Goal: Task Accomplishment & Management: Use online tool/utility

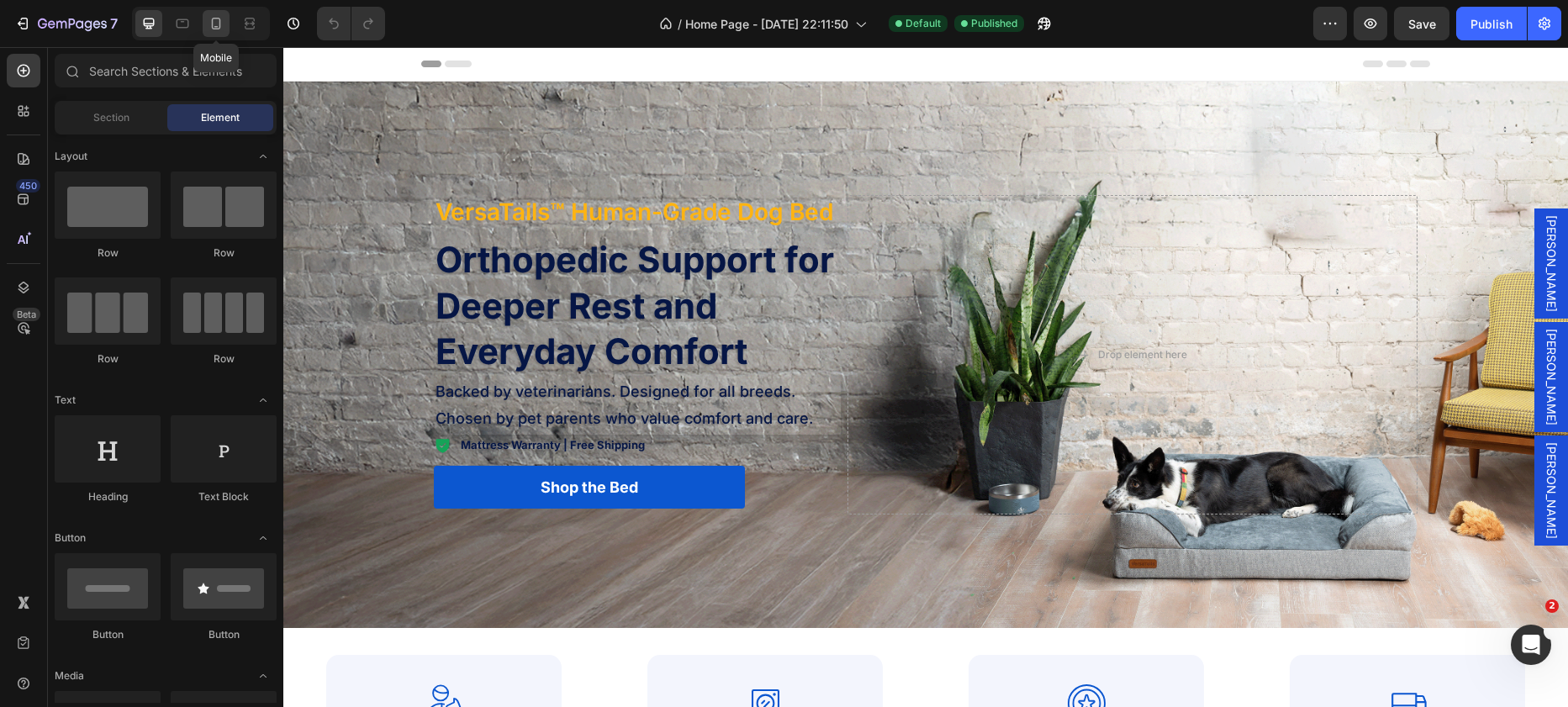
click at [216, 24] on icon at bounding box center [216, 23] width 17 height 17
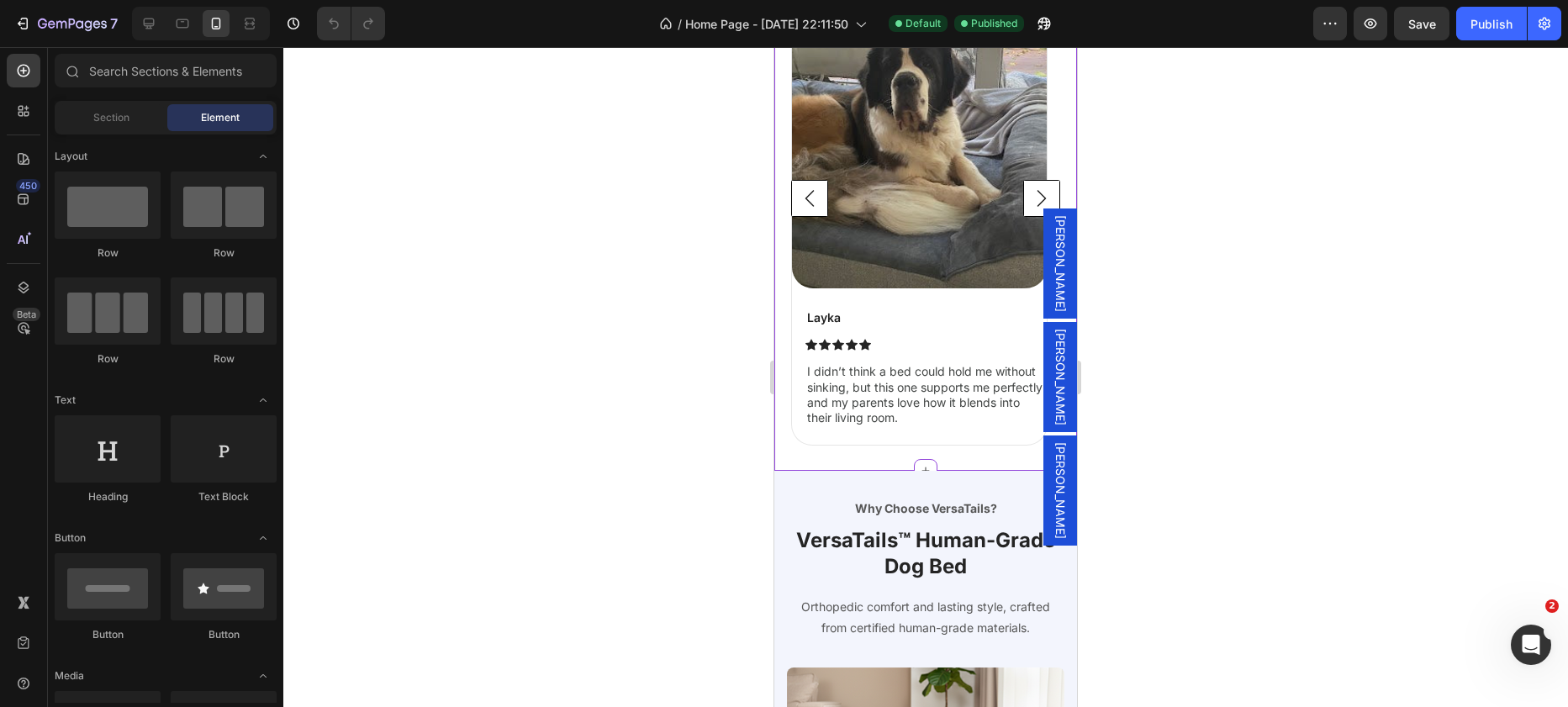
scroll to position [929, 0]
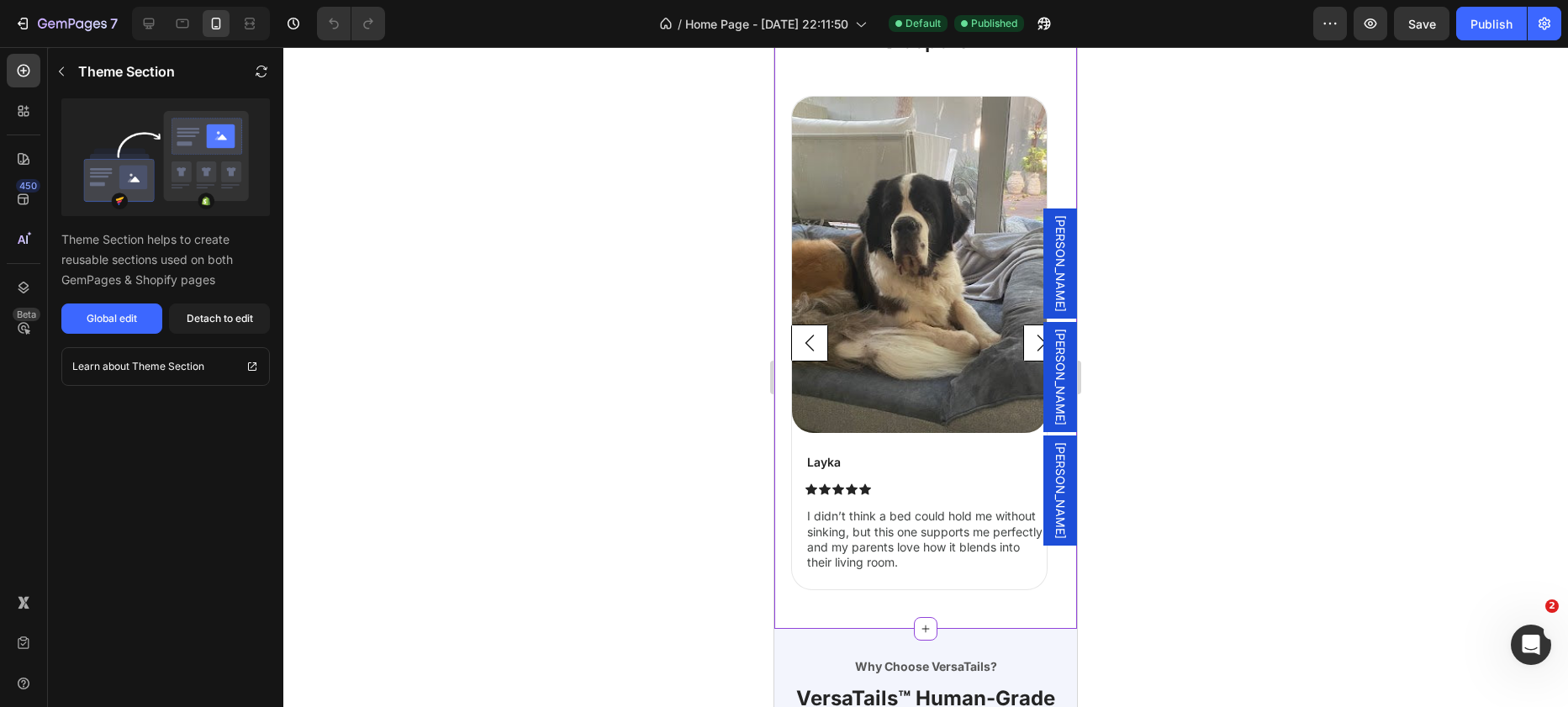
click at [1025, 349] on rect "Carousel Next Arrow" at bounding box center [1043, 343] width 36 height 36
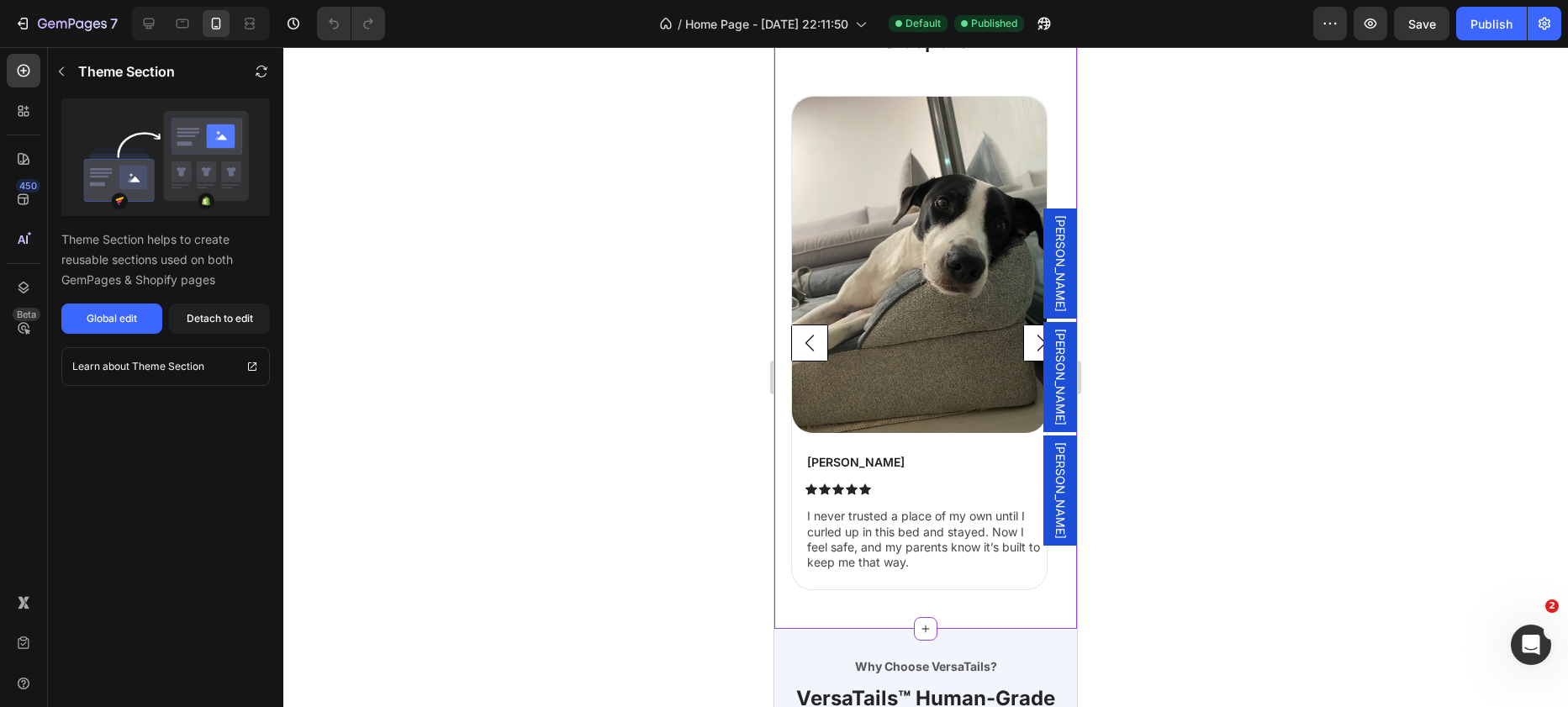
click at [1025, 349] on rect "Carousel Next Arrow" at bounding box center [1043, 343] width 36 height 36
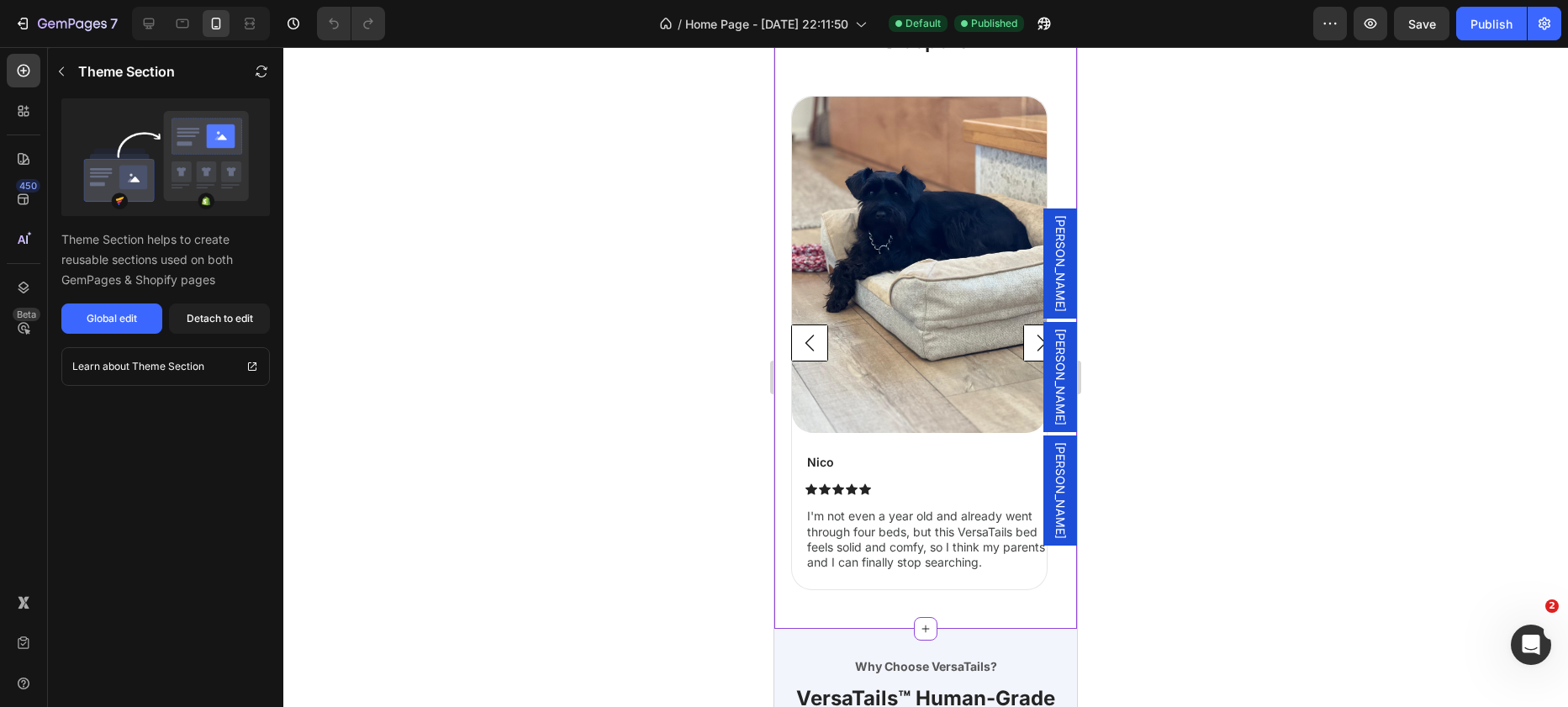
click at [1025, 344] on rect "Carousel Next Arrow" at bounding box center [1043, 343] width 36 height 36
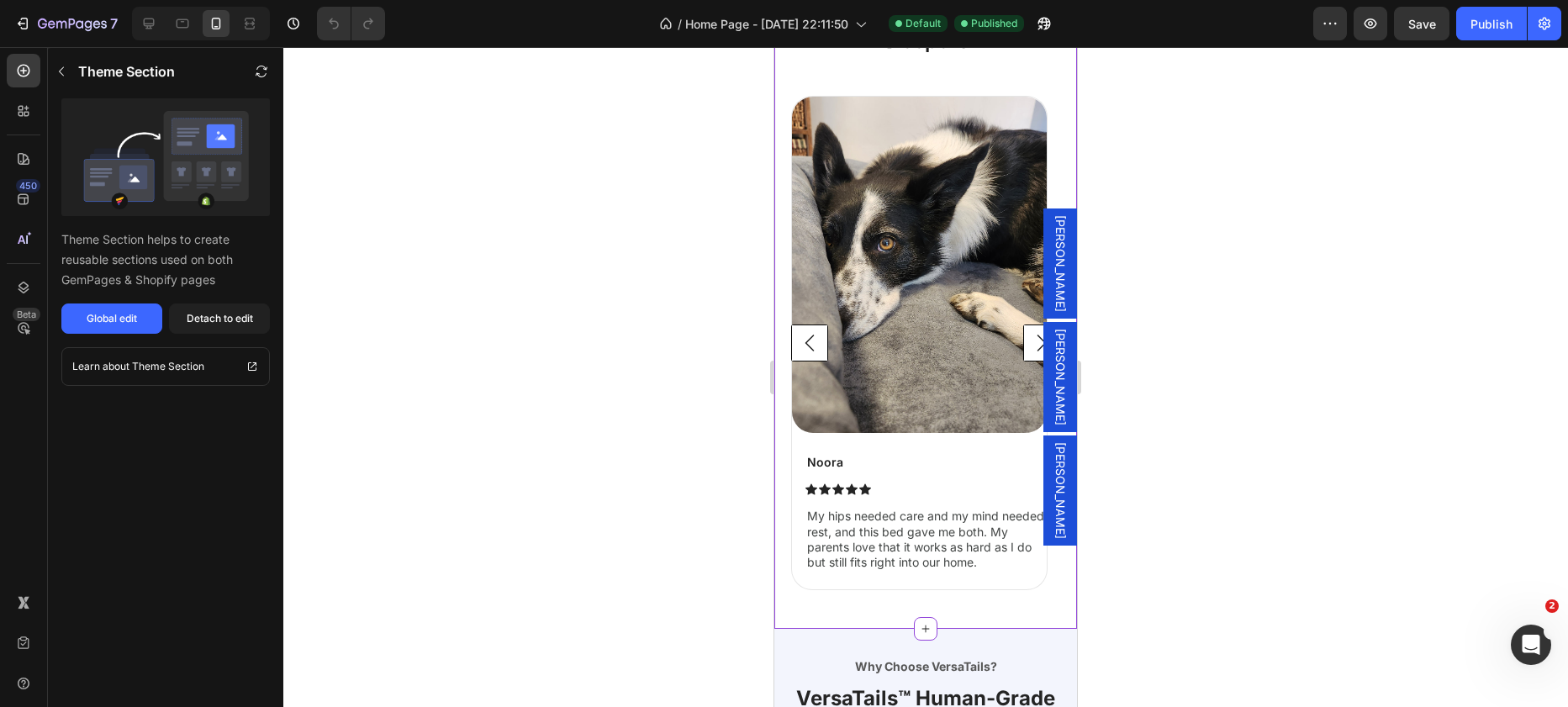
click at [1025, 345] on rect "Carousel Next Arrow" at bounding box center [1043, 343] width 36 height 36
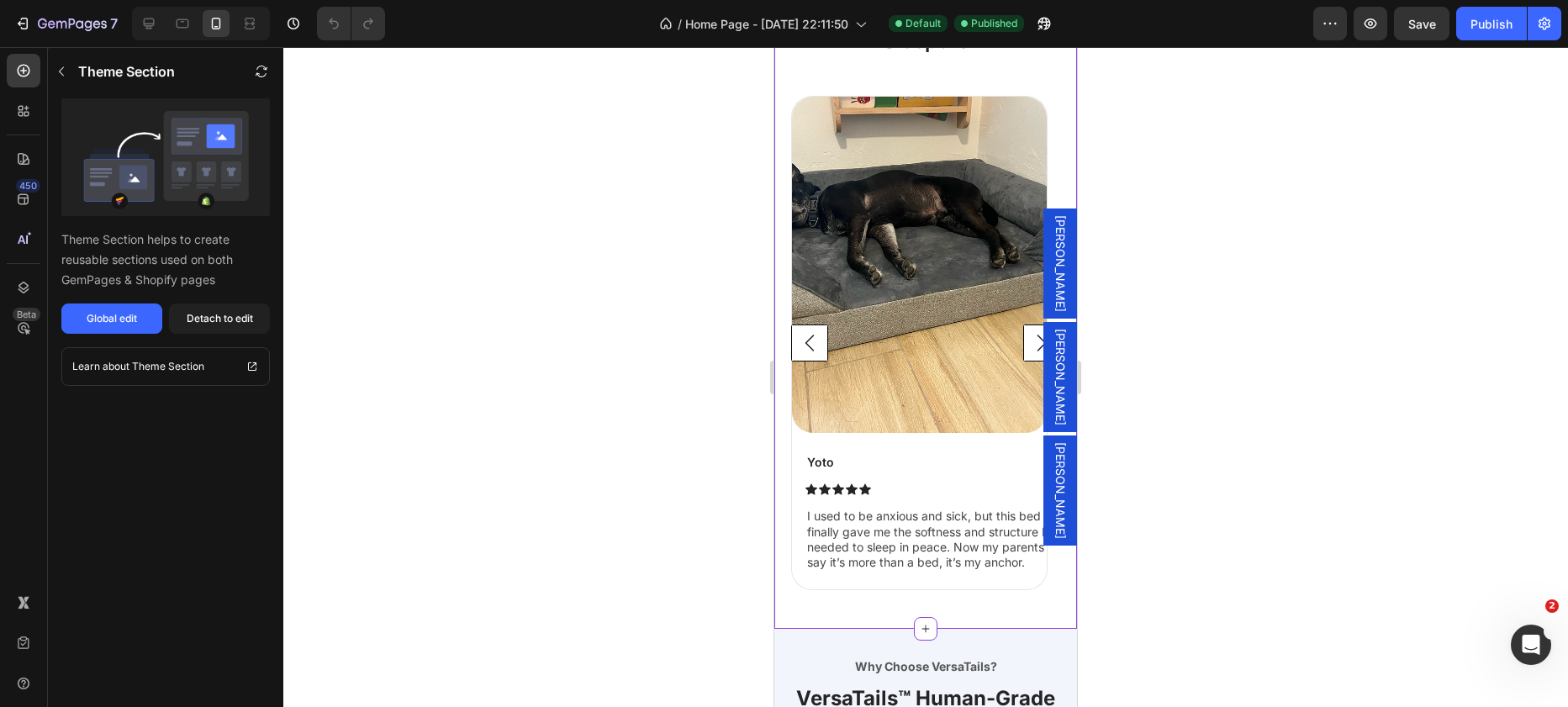
click at [1025, 351] on rect "Carousel Next Arrow" at bounding box center [1043, 343] width 36 height 36
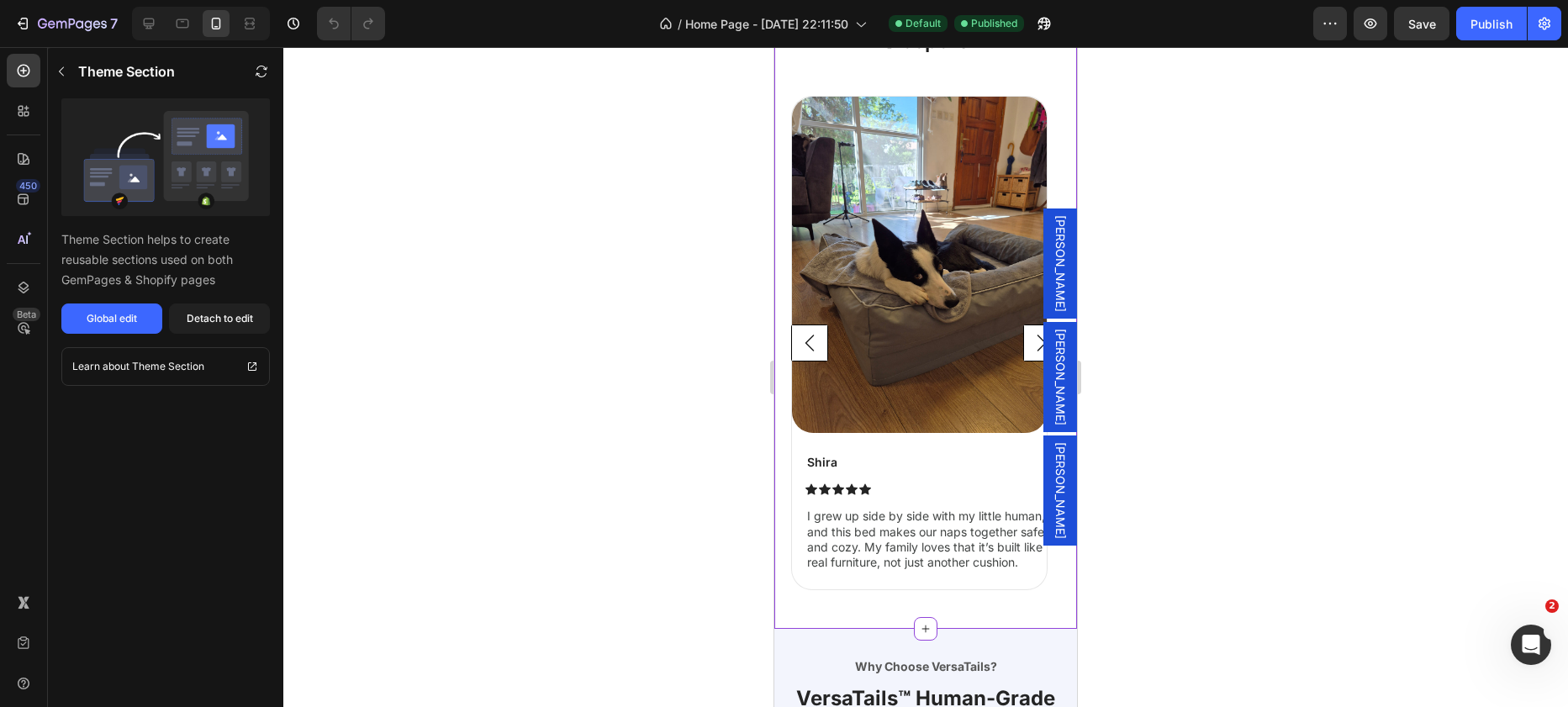
click at [1025, 351] on rect "Carousel Next Arrow" at bounding box center [1043, 343] width 36 height 36
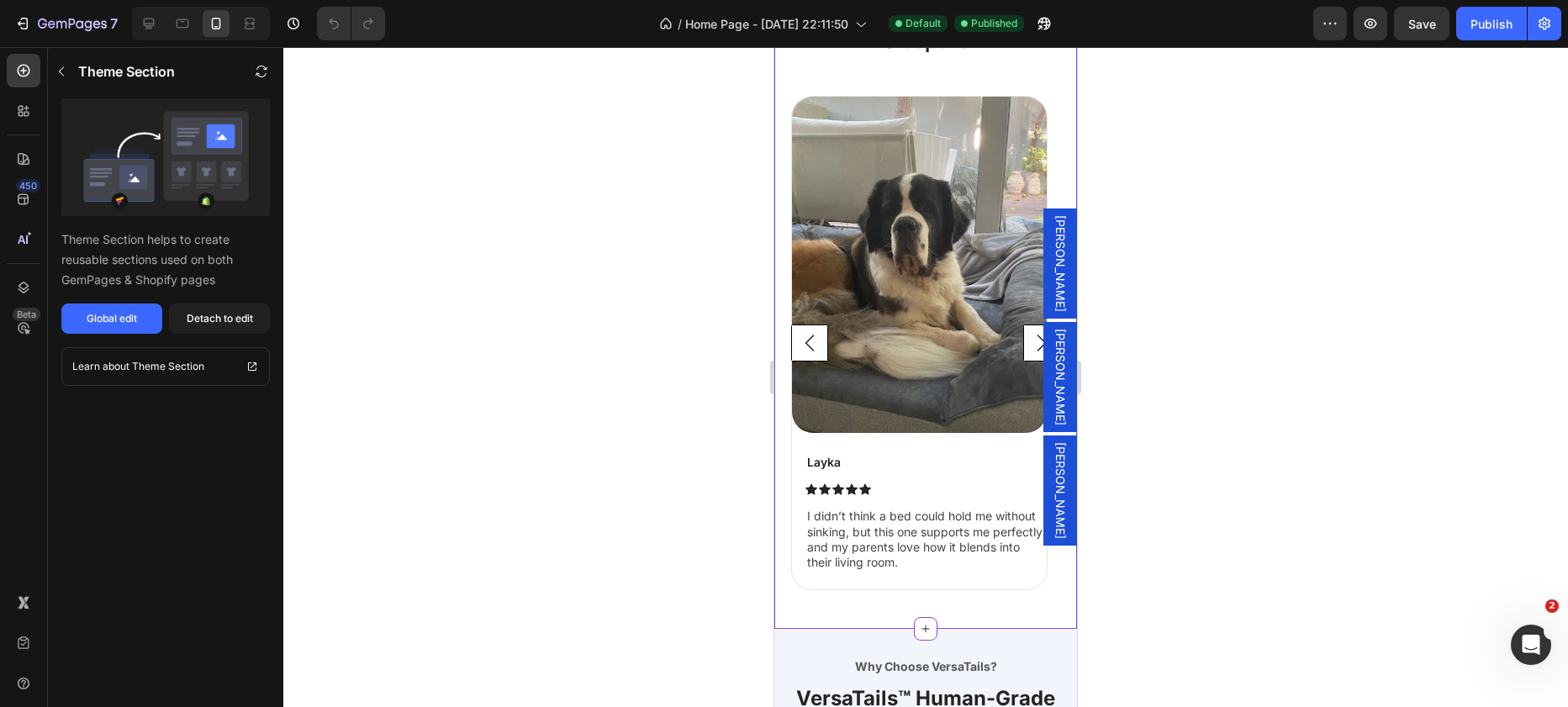
click at [1025, 352] on rect "Carousel Next Arrow" at bounding box center [1043, 343] width 36 height 36
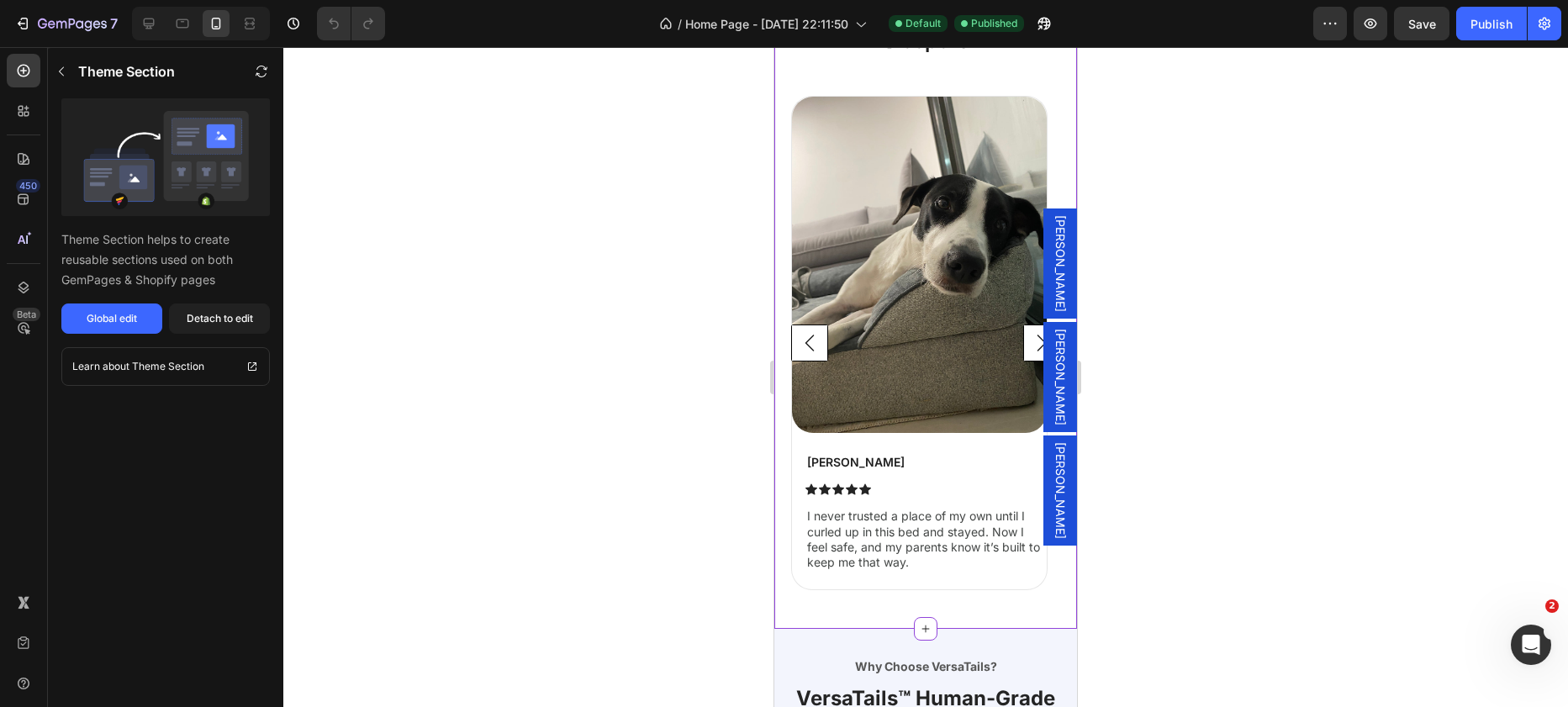
click at [1025, 355] on rect "Carousel Next Arrow" at bounding box center [1043, 343] width 36 height 36
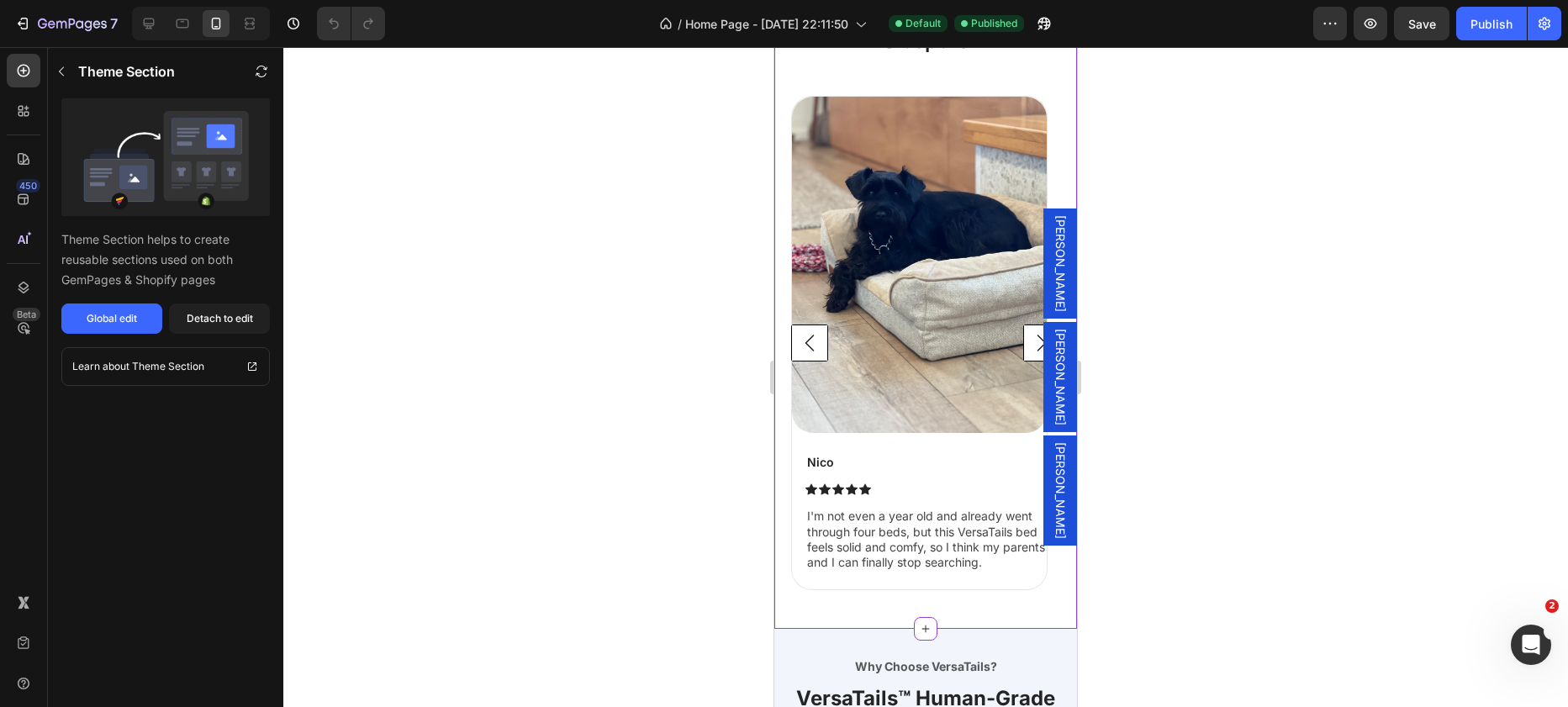
click at [818, 351] on rect "Carousel Back Arrow" at bounding box center [810, 343] width 36 height 36
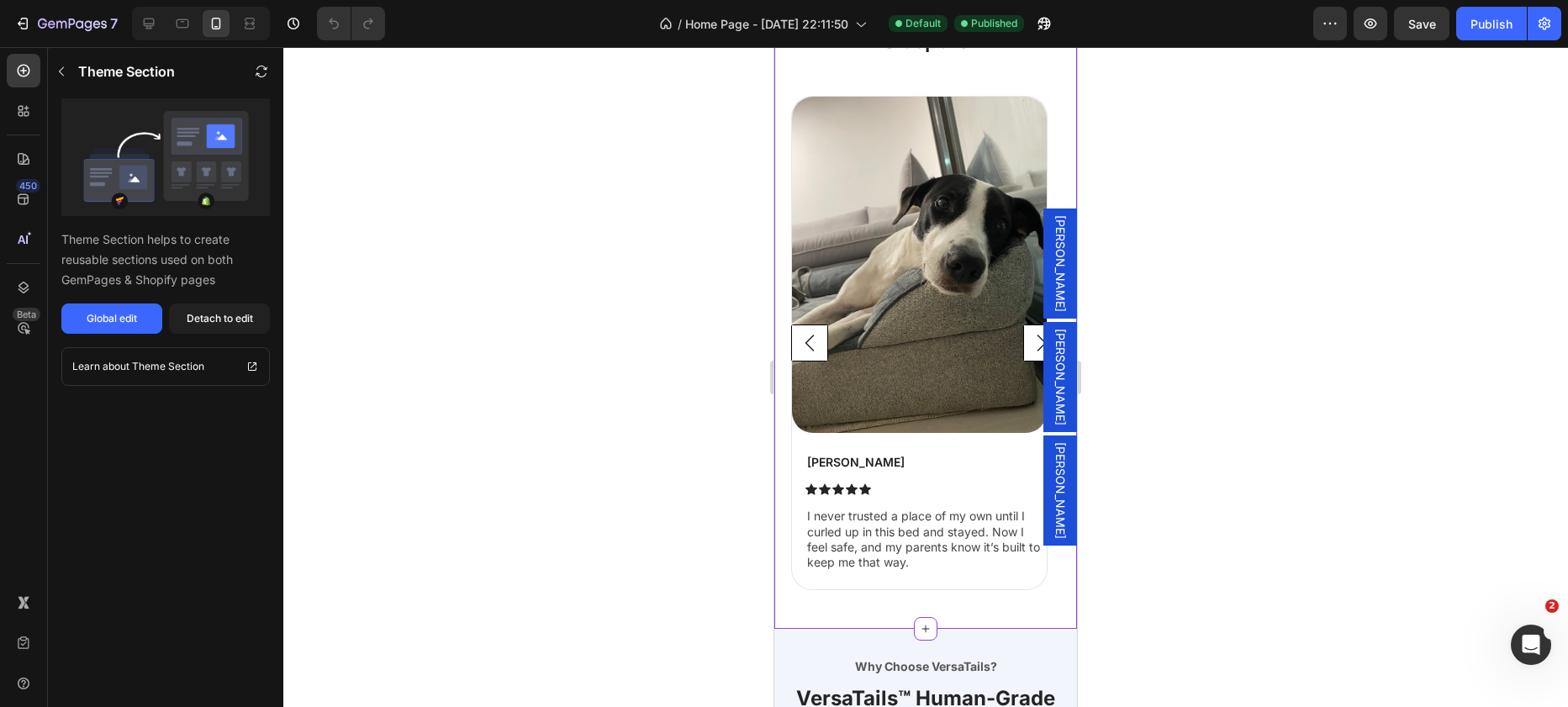
click at [716, 373] on div at bounding box center [926, 377] width 1285 height 660
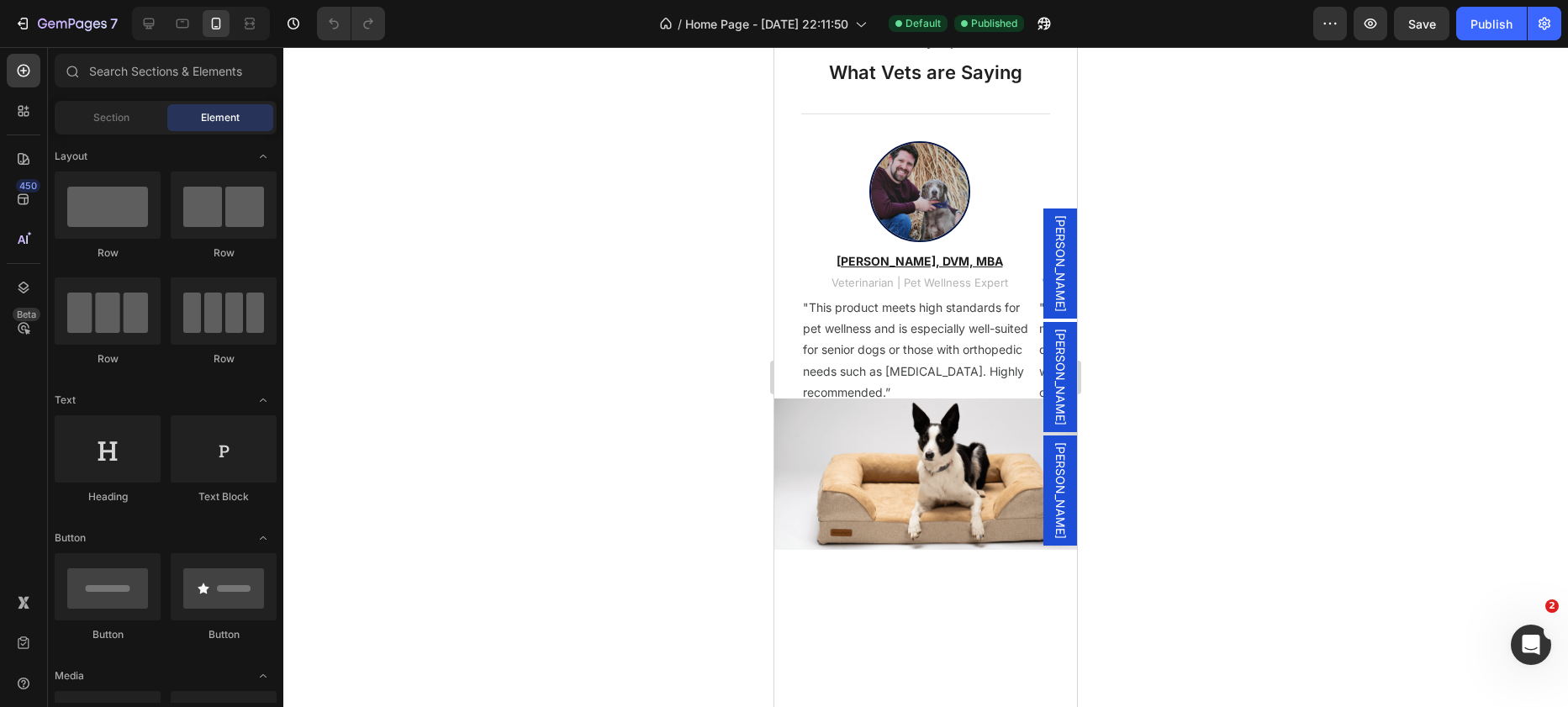
scroll to position [3396, 0]
click at [153, 18] on icon at bounding box center [148, 23] width 17 height 17
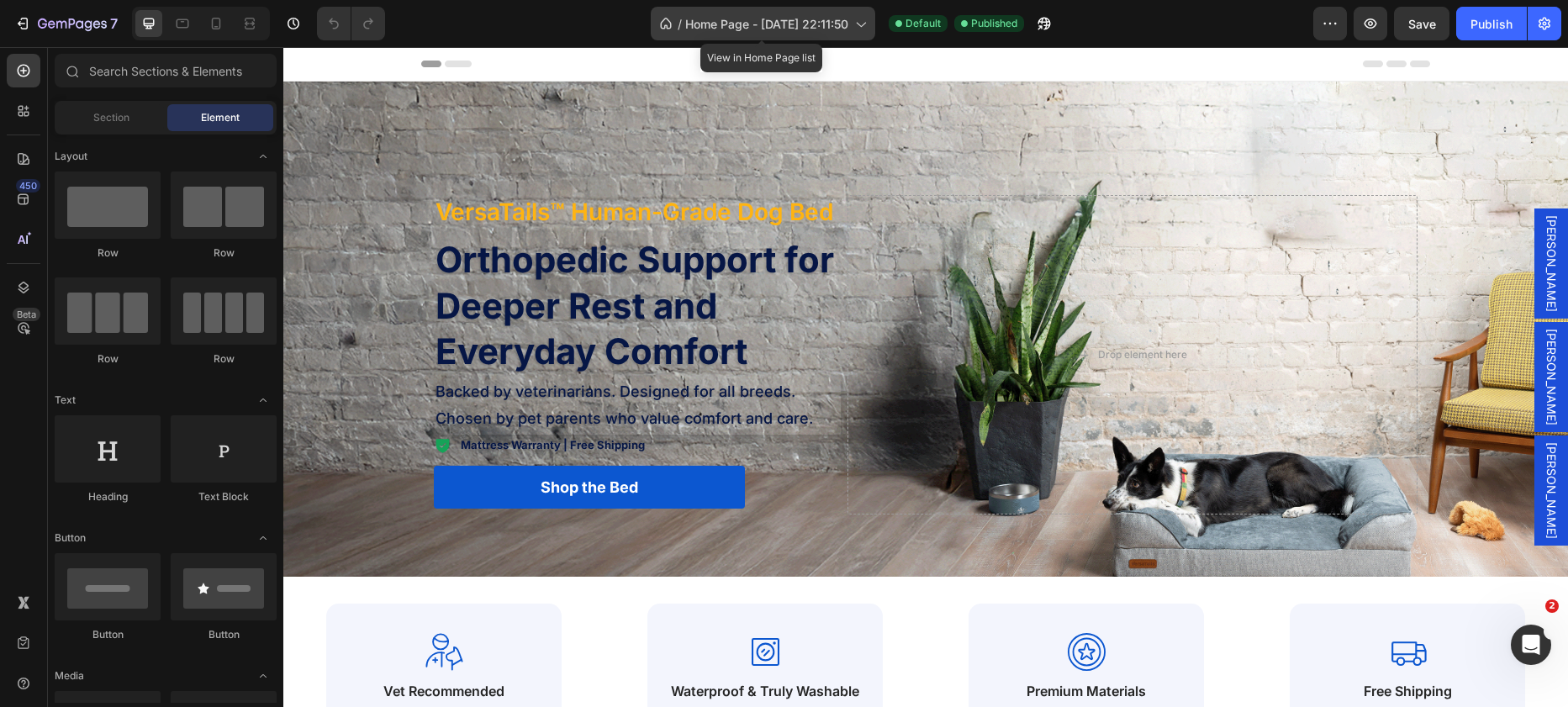
click at [788, 28] on span "Home Page - Jul 15, 22:11:50" at bounding box center [767, 24] width 163 height 18
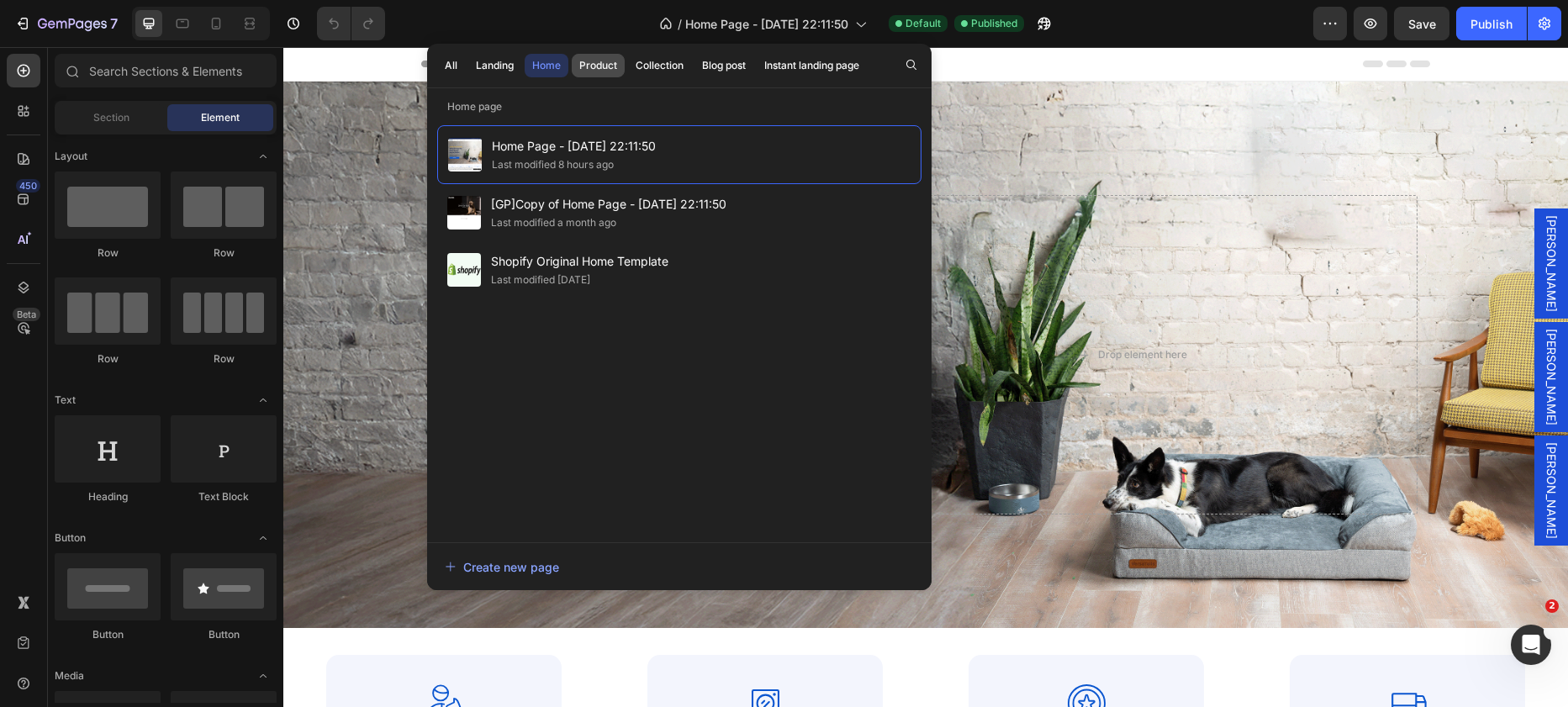
click at [584, 68] on div "Product" at bounding box center [598, 65] width 38 height 15
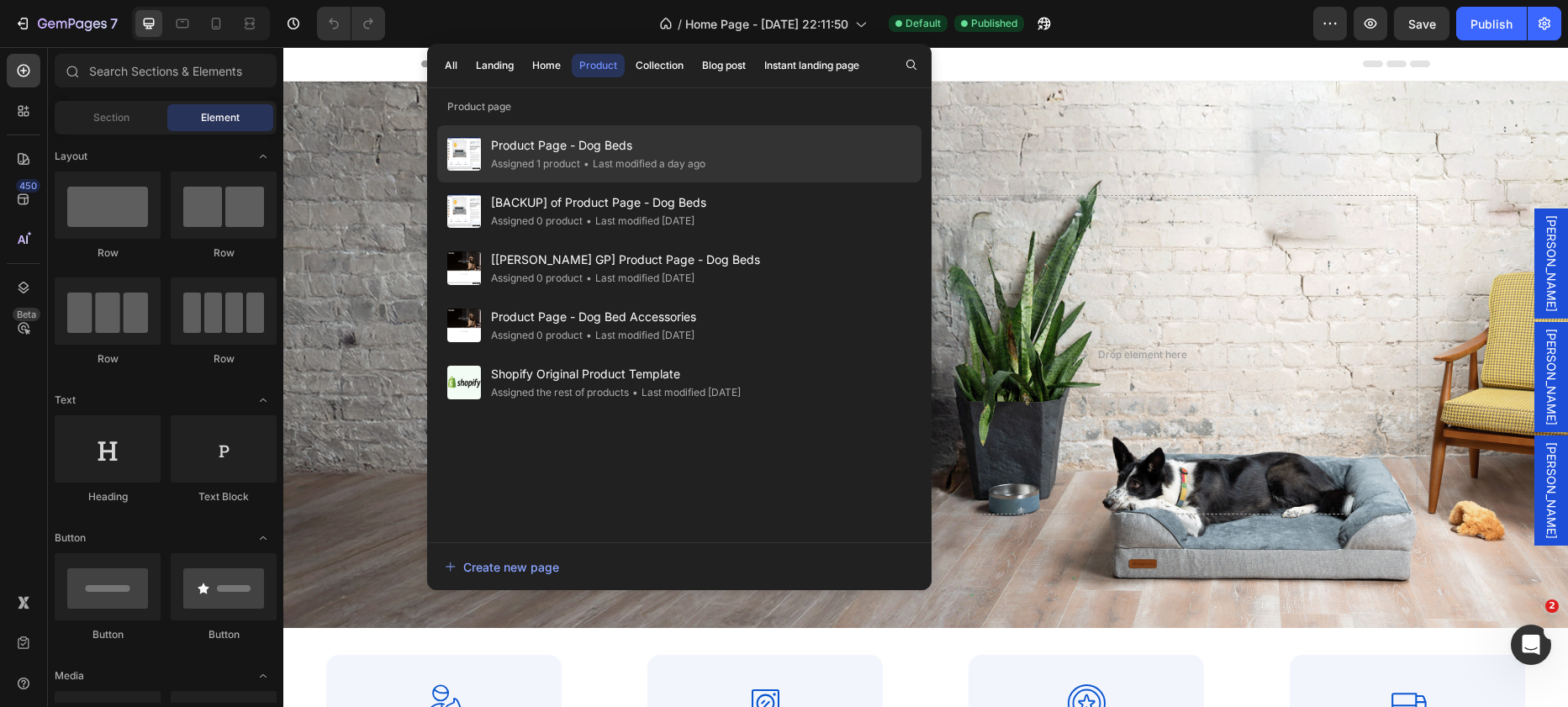
click at [568, 150] on span "Product Page - Dog Beds" at bounding box center [599, 145] width 215 height 20
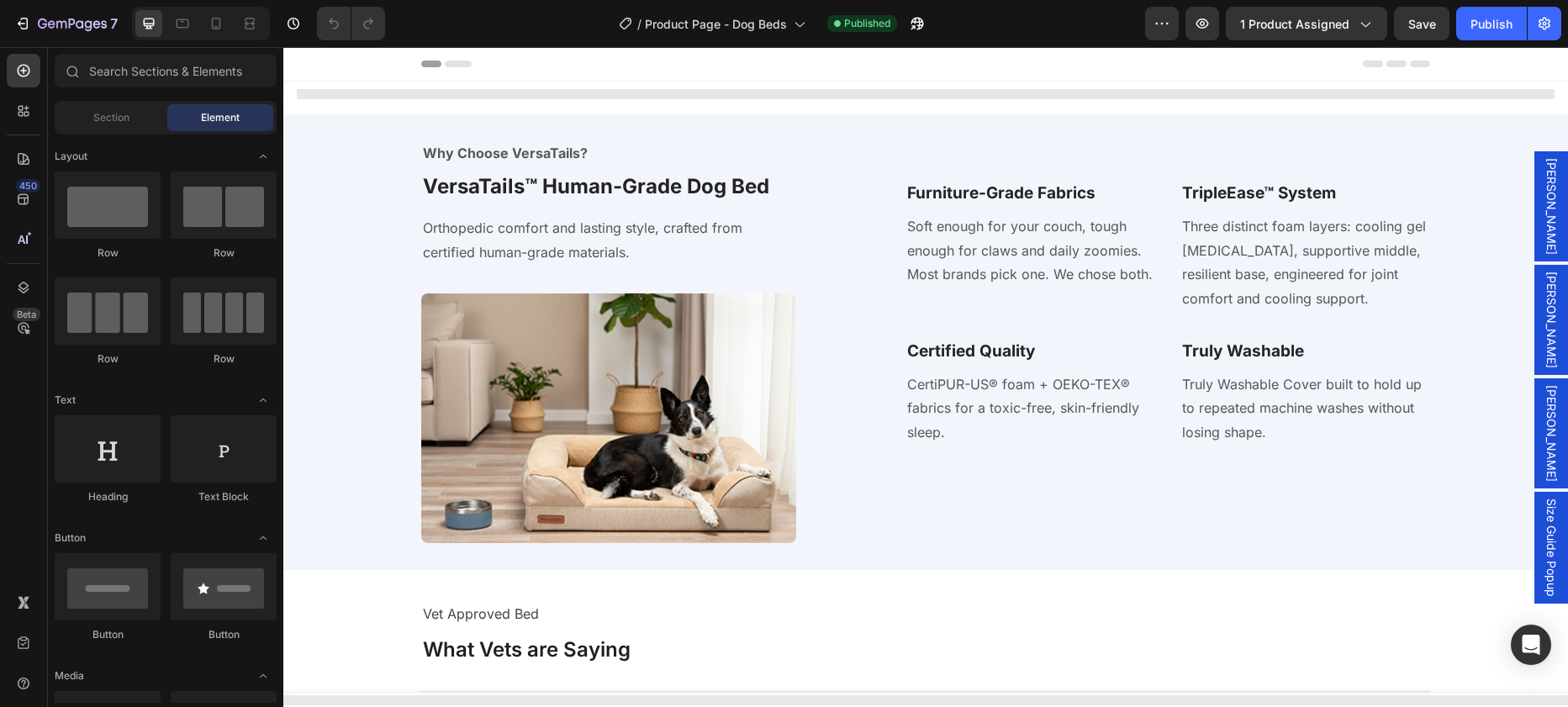
select select "Medium - 34″ x 28″ x 9″"
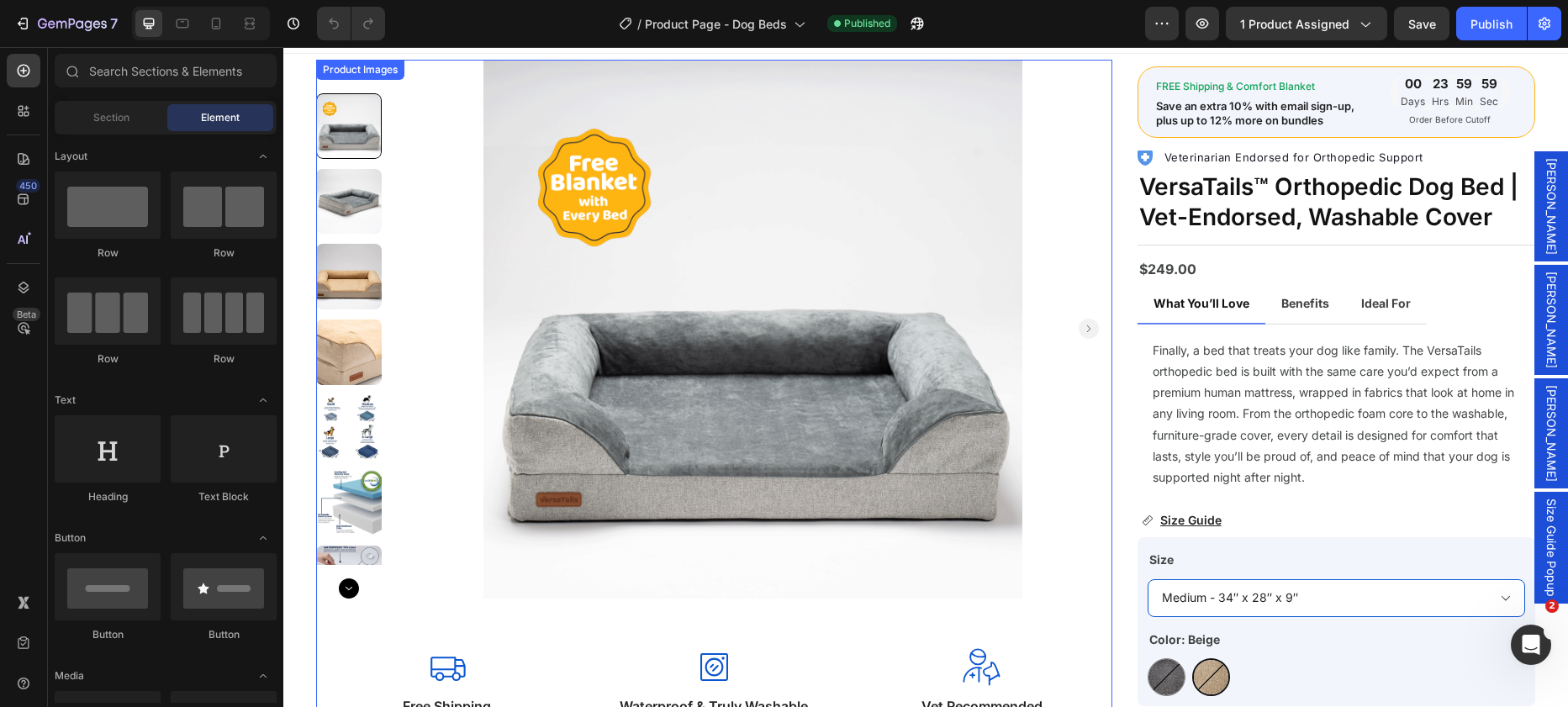
scroll to position [123, 0]
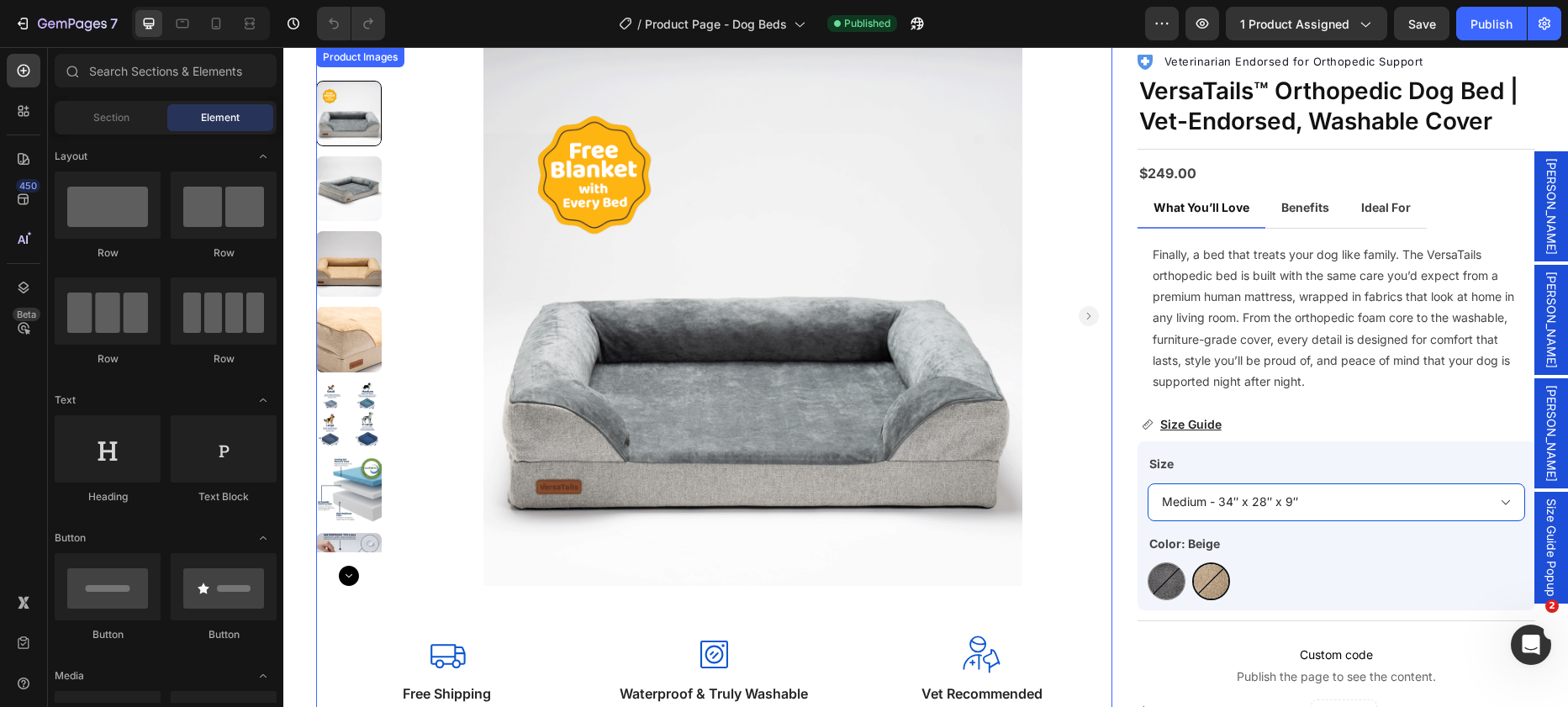
click at [897, 266] on img at bounding box center [753, 316] width 718 height 539
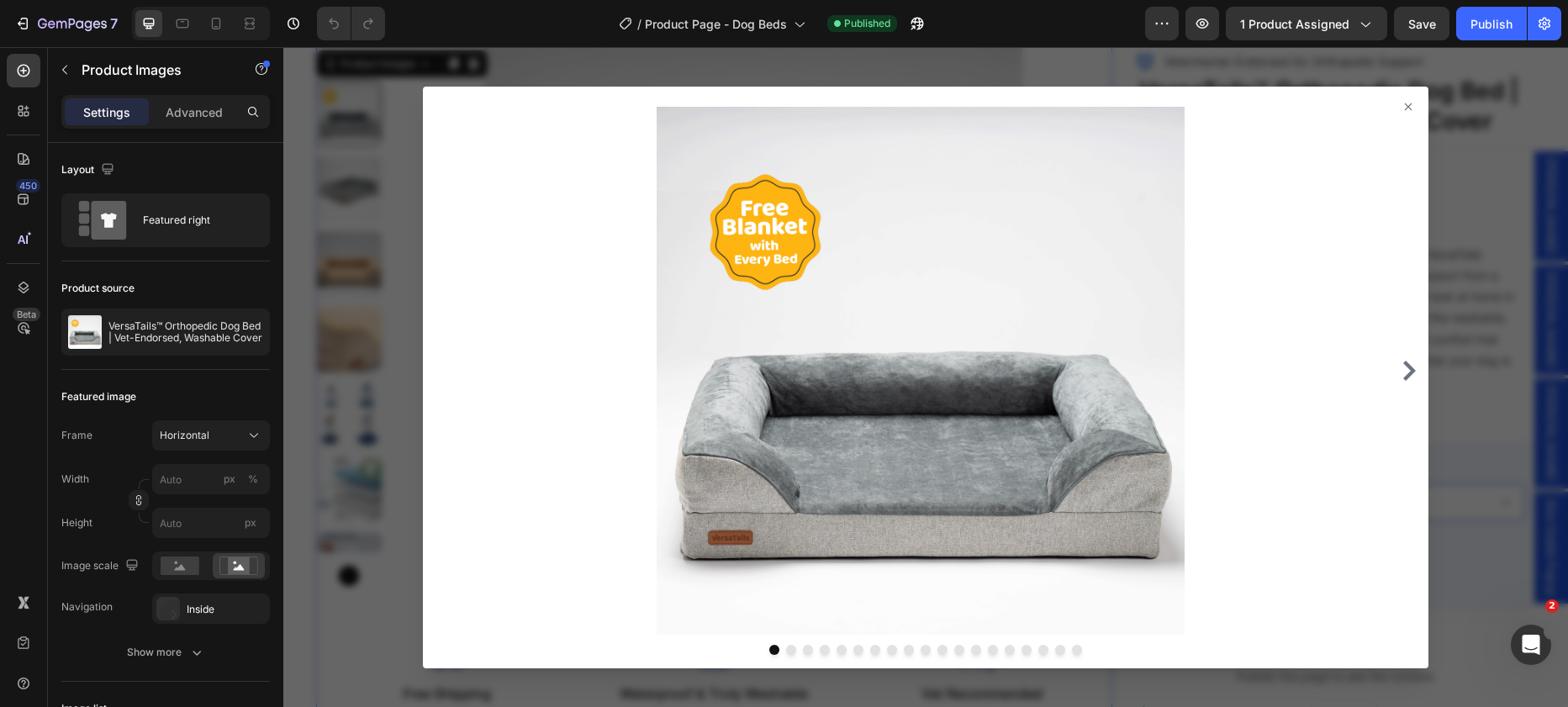
click at [1402, 106] on icon at bounding box center [1409, 107] width 14 height 14
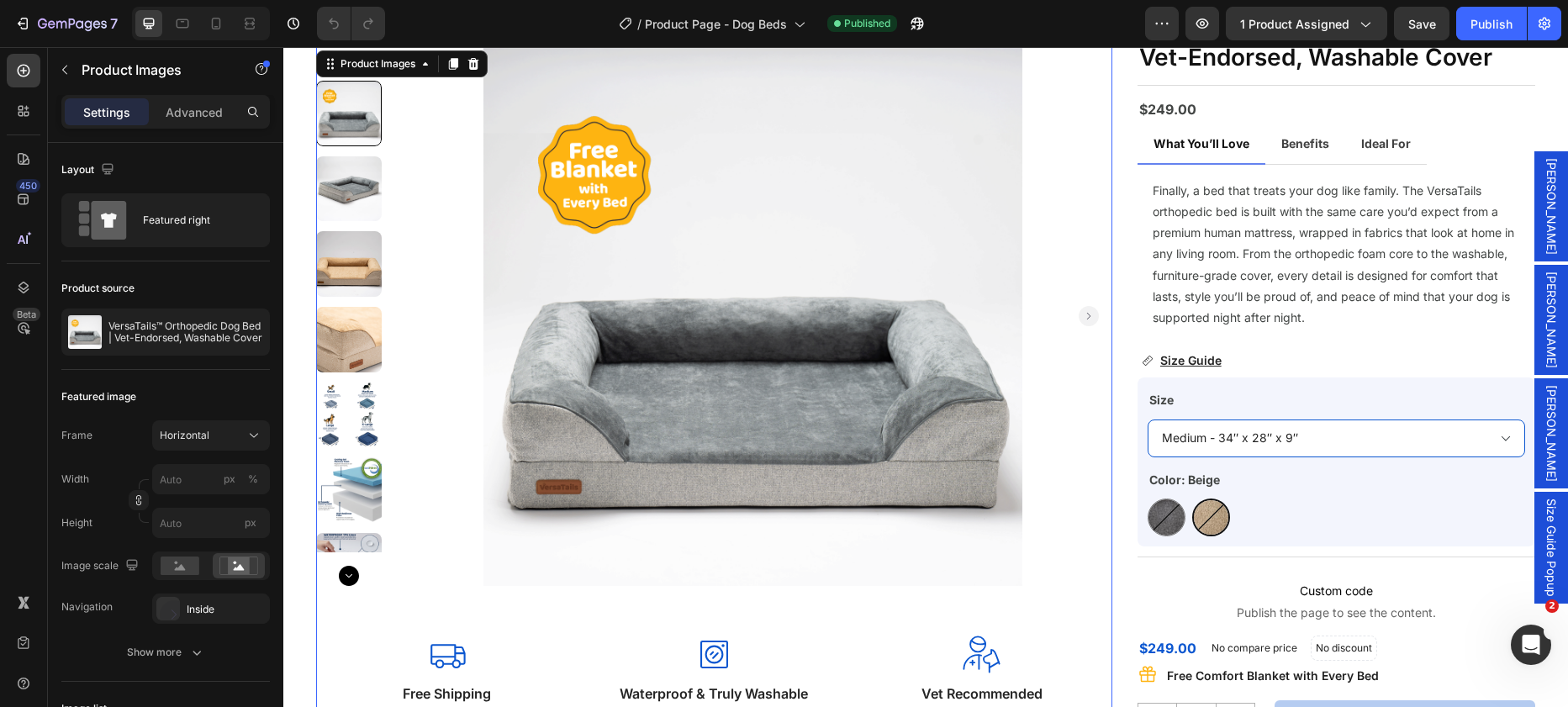
scroll to position [198, 0]
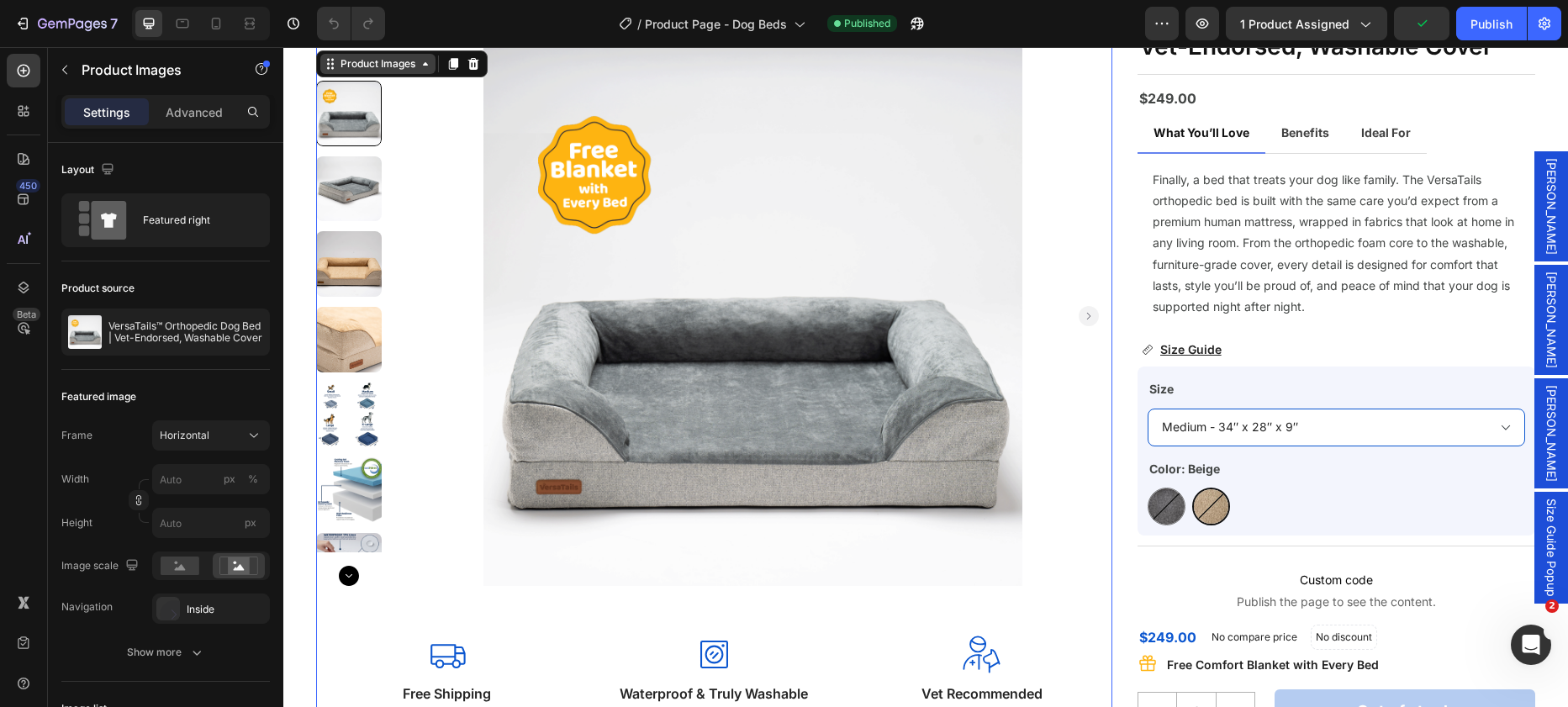
click at [382, 60] on div "Product Images" at bounding box center [378, 64] width 82 height 15
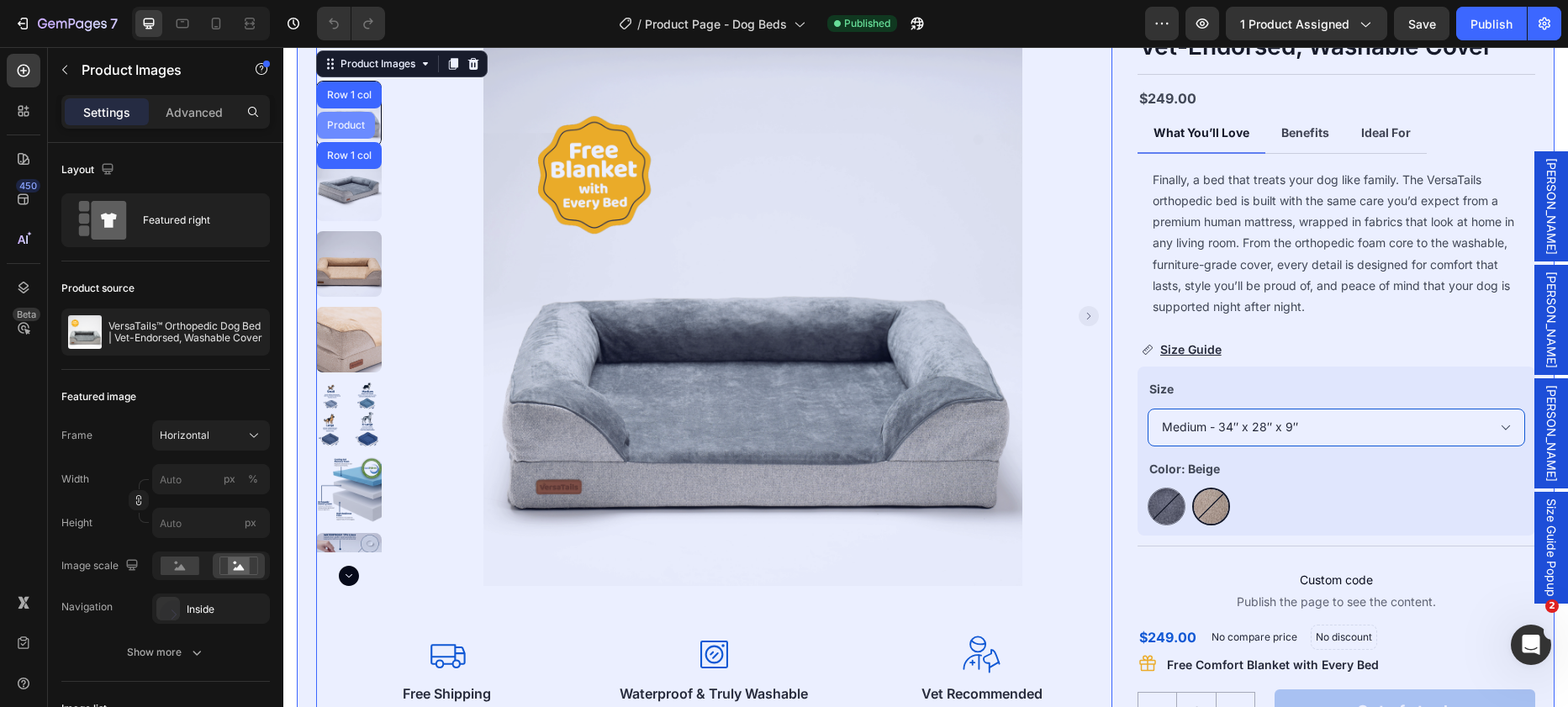
click at [343, 124] on div "Product" at bounding box center [345, 125] width 45 height 10
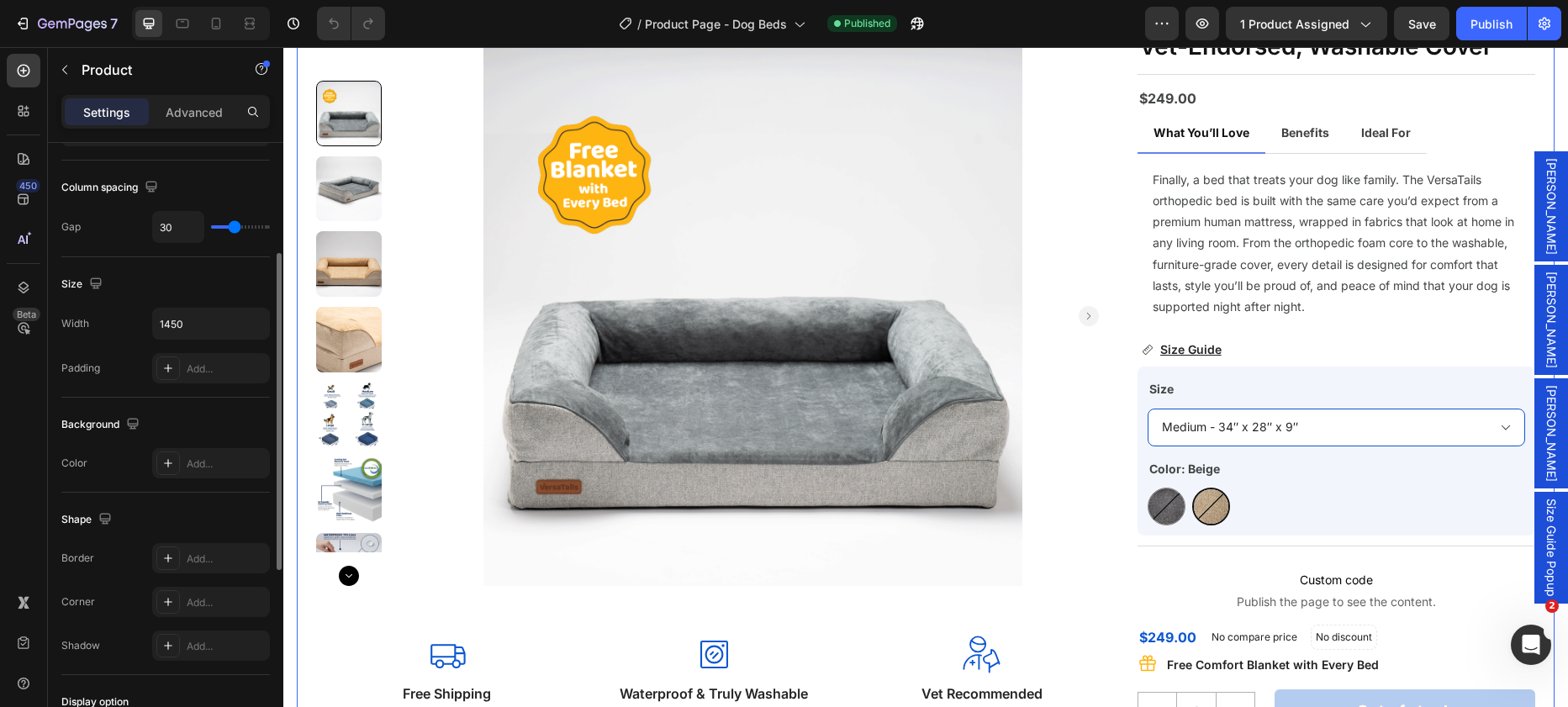
scroll to position [232, 0]
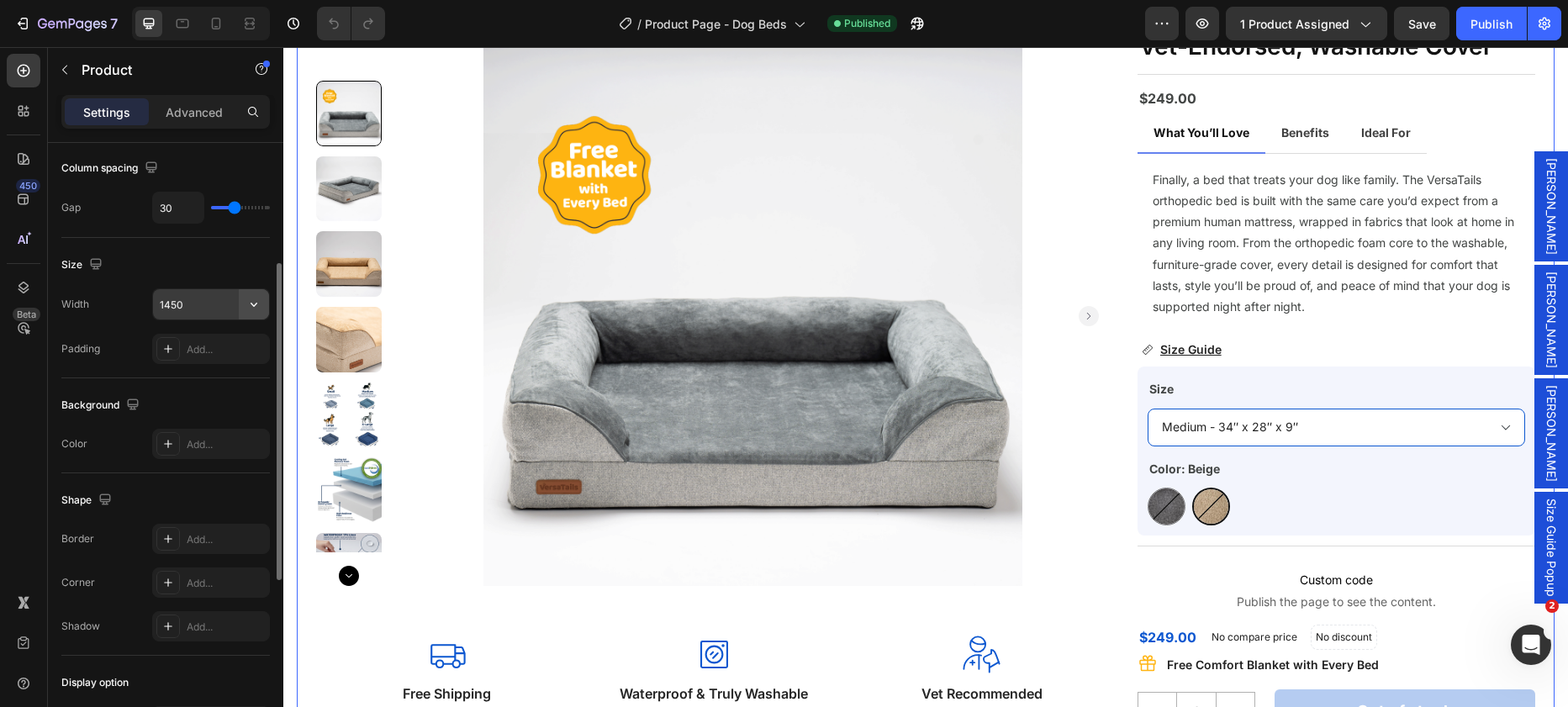
click at [254, 305] on icon "button" at bounding box center [254, 304] width 7 height 4
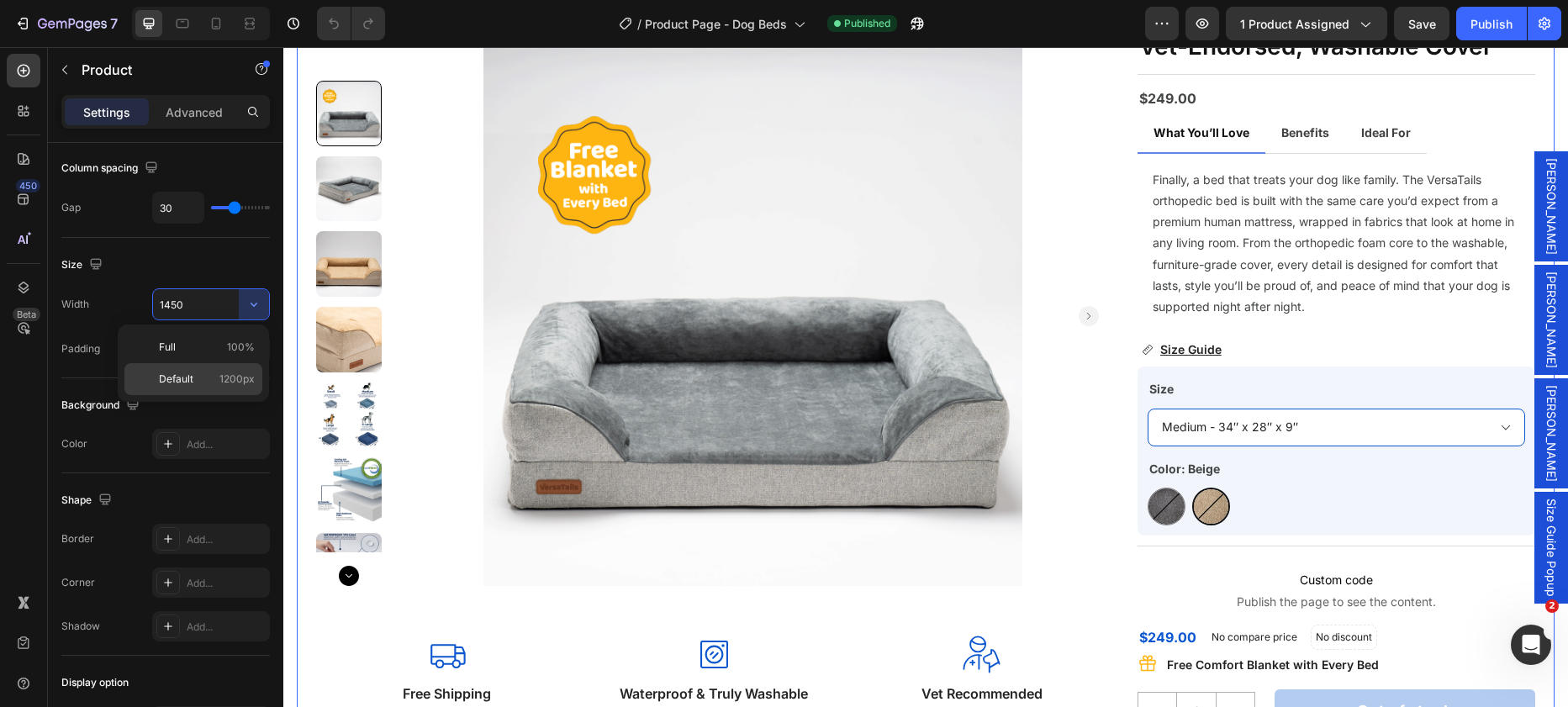
click at [172, 383] on span "Default" at bounding box center [176, 379] width 35 height 15
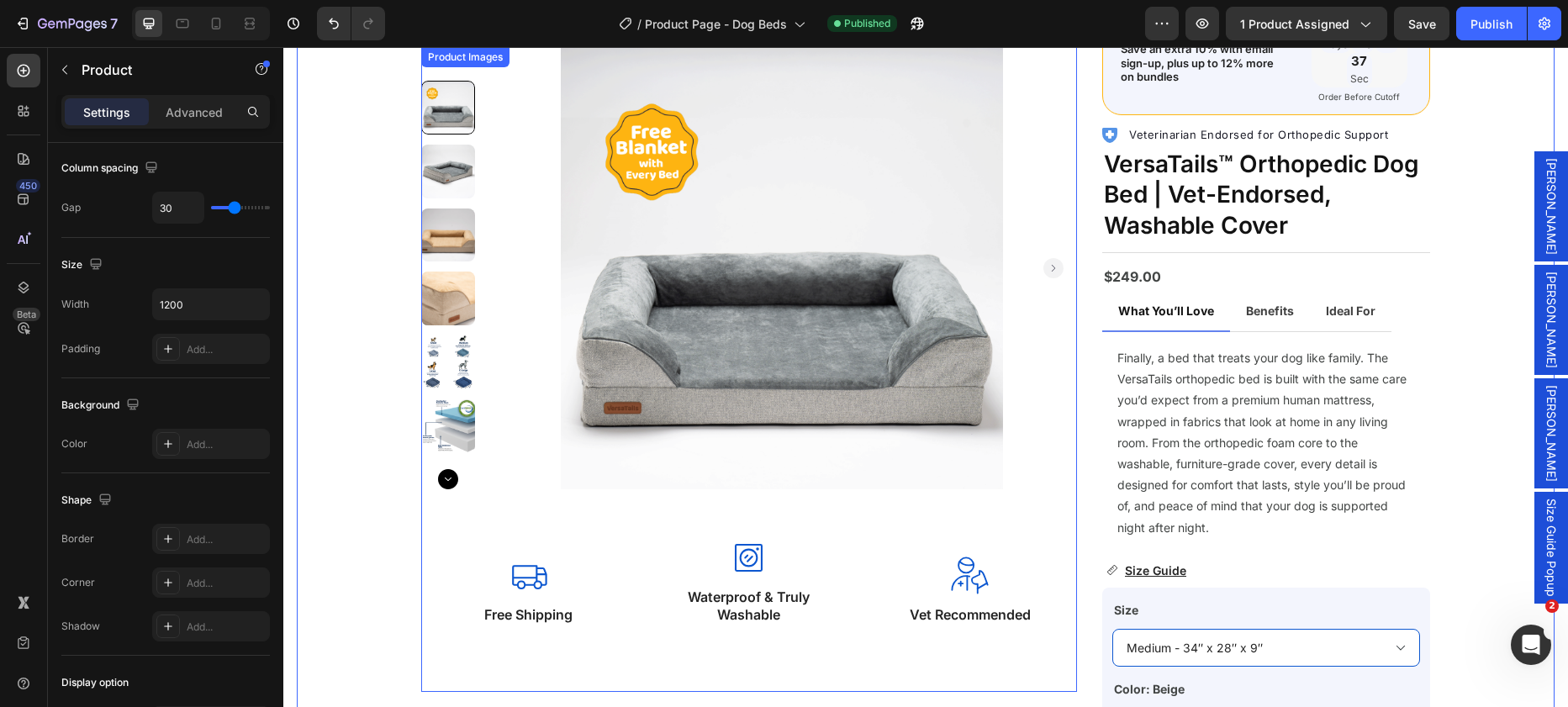
scroll to position [69, 0]
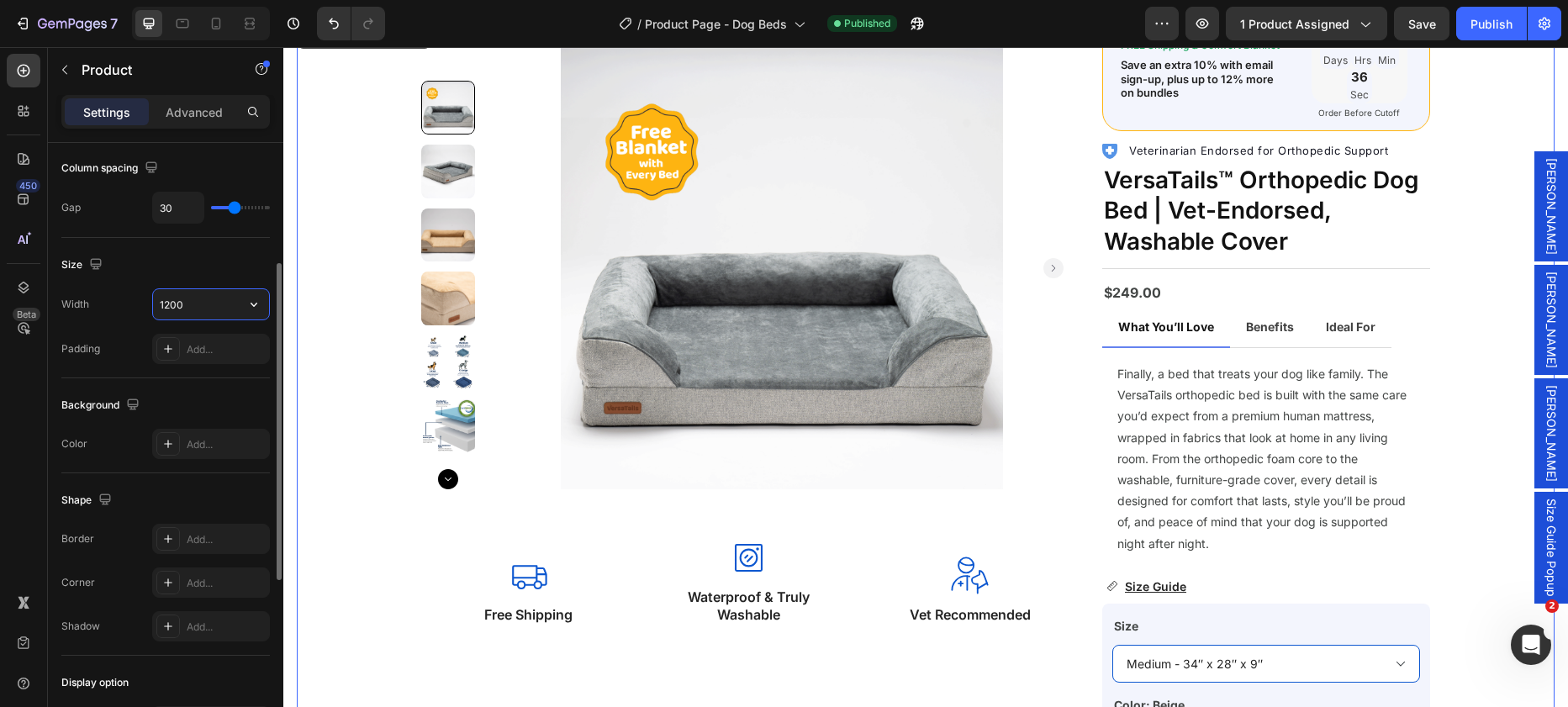
click at [219, 306] on input "1200" at bounding box center [211, 304] width 116 height 30
click at [256, 309] on icon "button" at bounding box center [254, 304] width 17 height 17
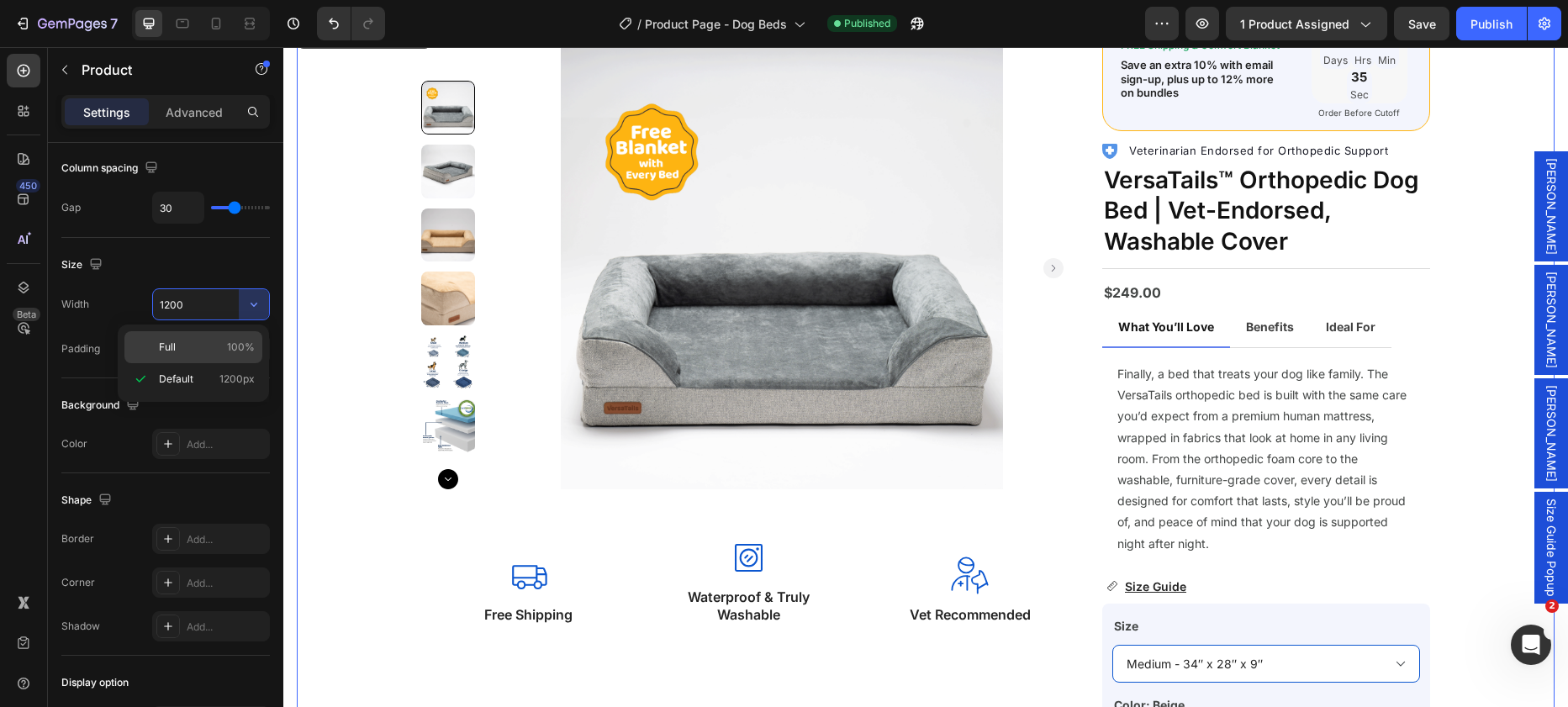
click at [235, 346] on span "100%" at bounding box center [241, 346] width 28 height 15
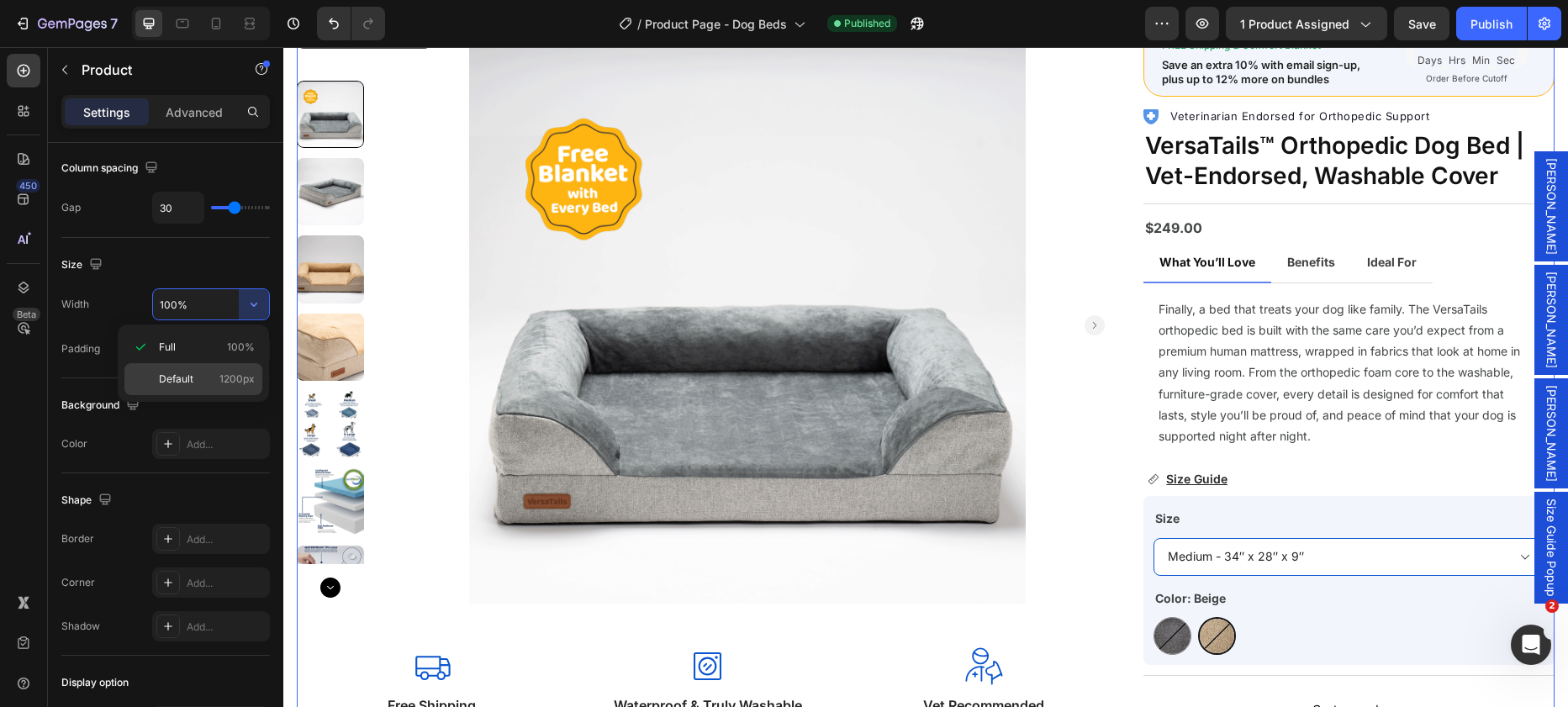
click at [231, 372] on span "1200px" at bounding box center [238, 379] width 36 height 15
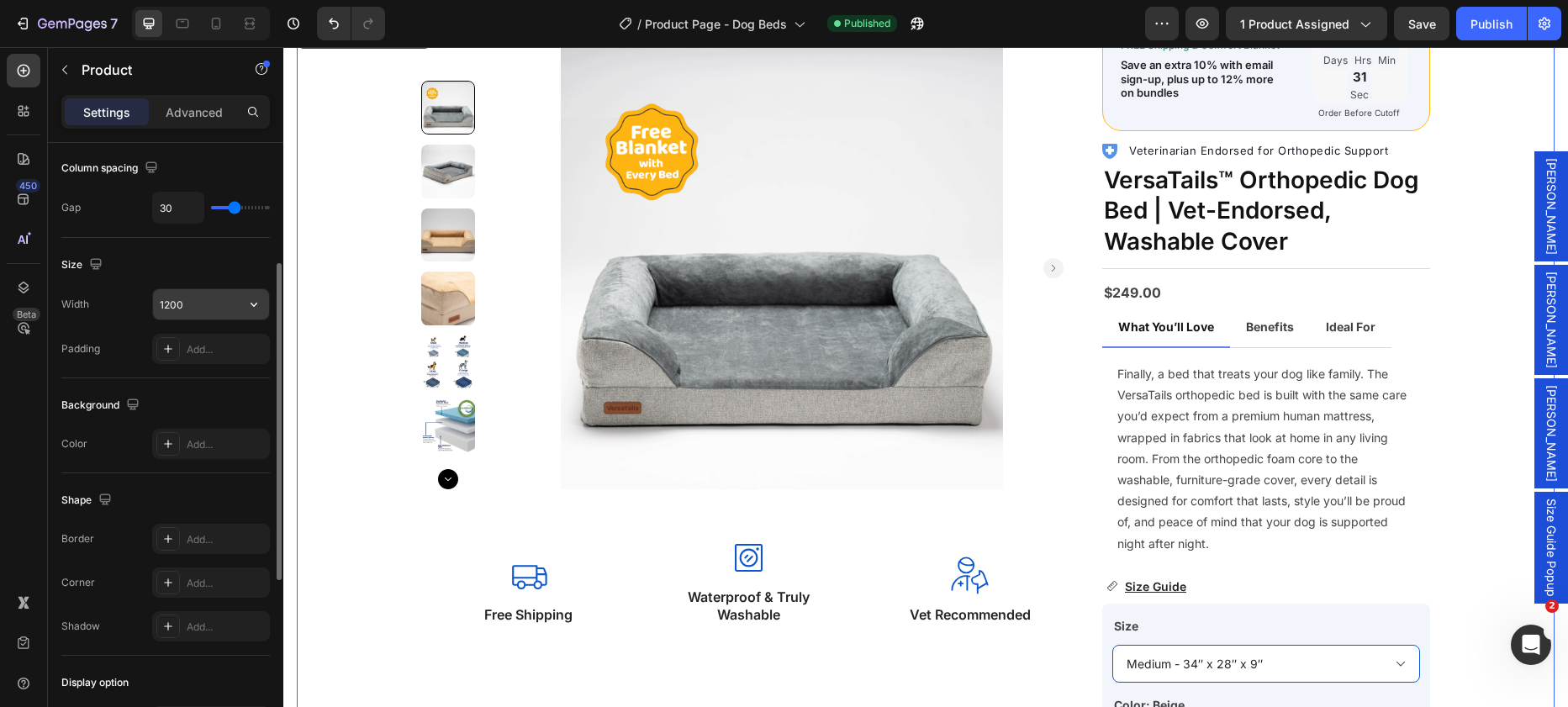
click at [160, 291] on input "1200" at bounding box center [211, 304] width 116 height 30
click at [169, 302] on input "1200" at bounding box center [211, 304] width 116 height 30
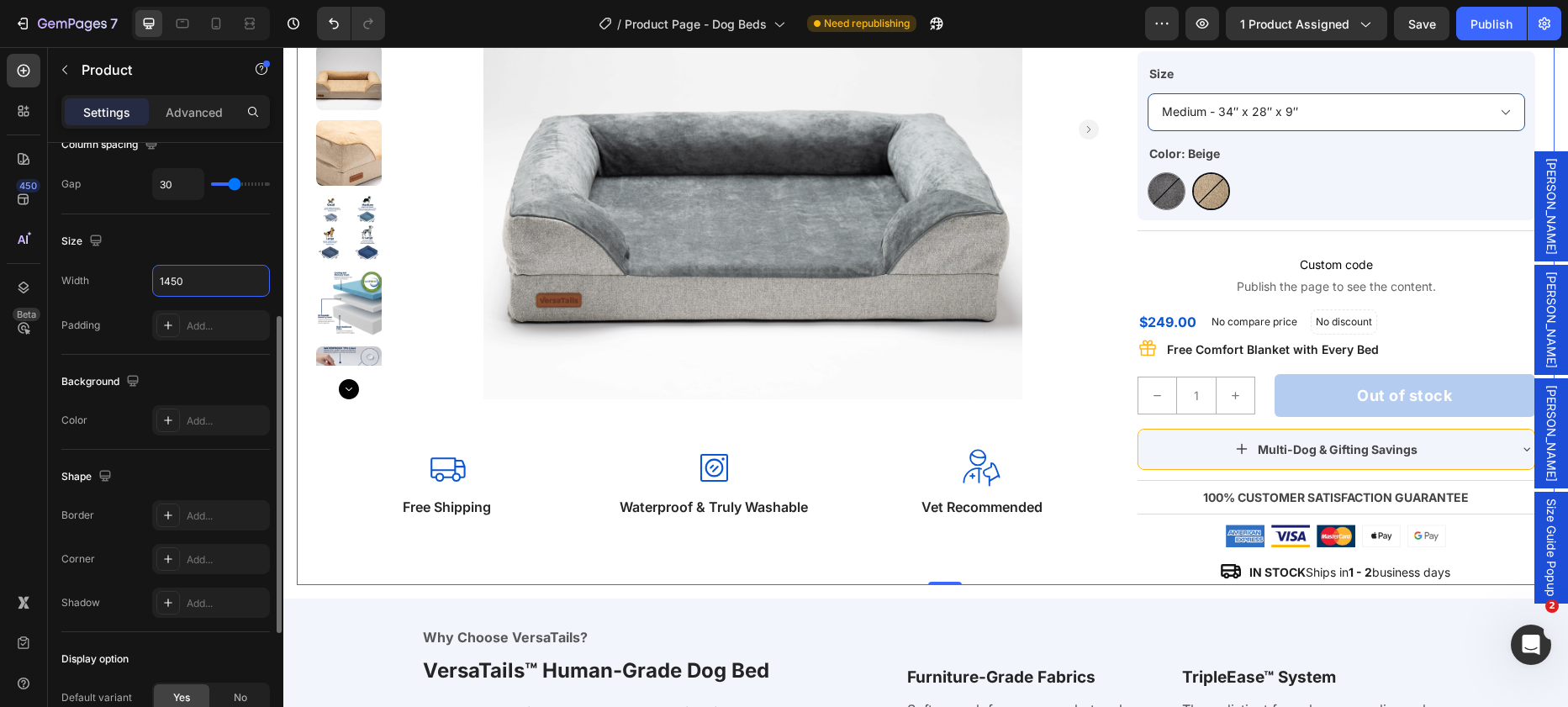
scroll to position [158, 0]
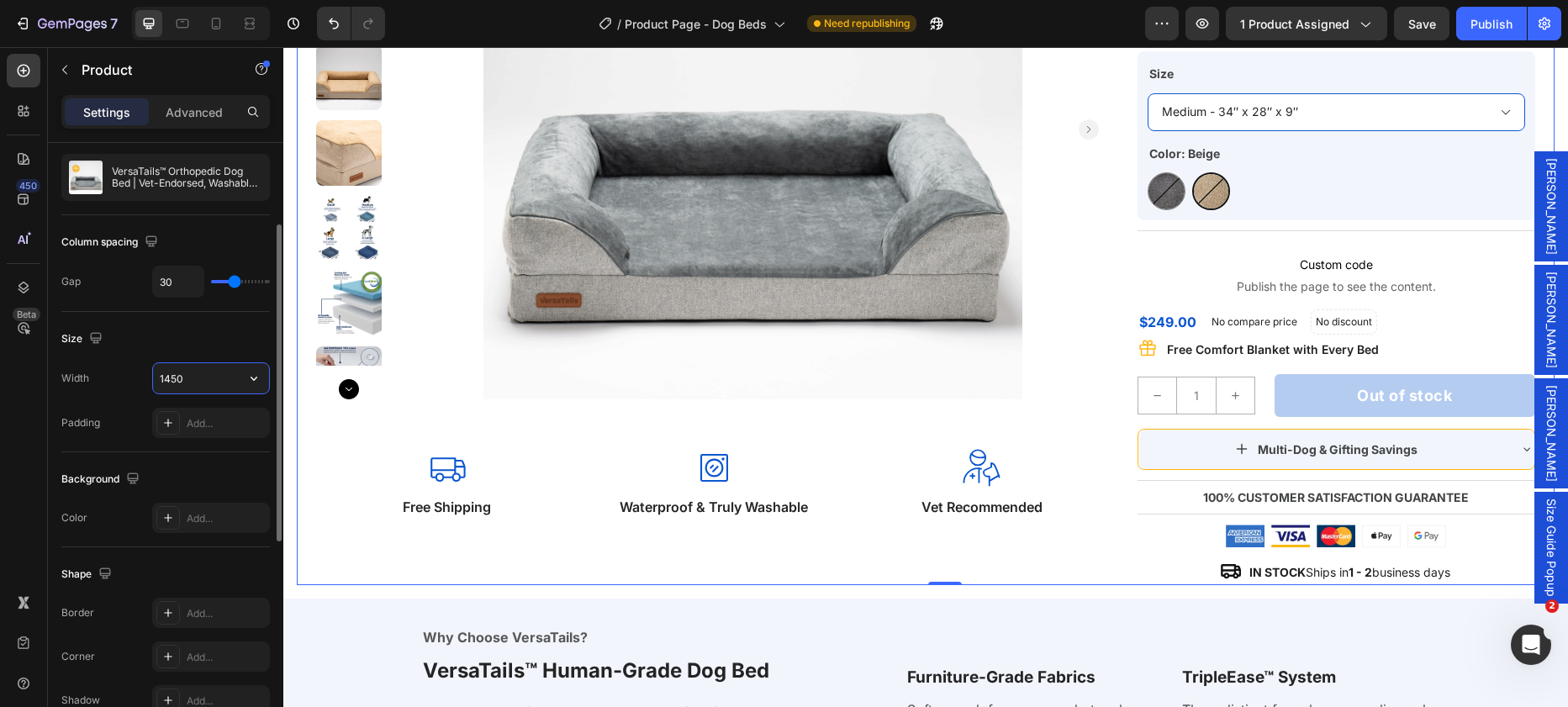
click at [201, 383] on input "1450" at bounding box center [211, 378] width 116 height 30
click at [251, 378] on icon "button" at bounding box center [254, 379] width 7 height 4
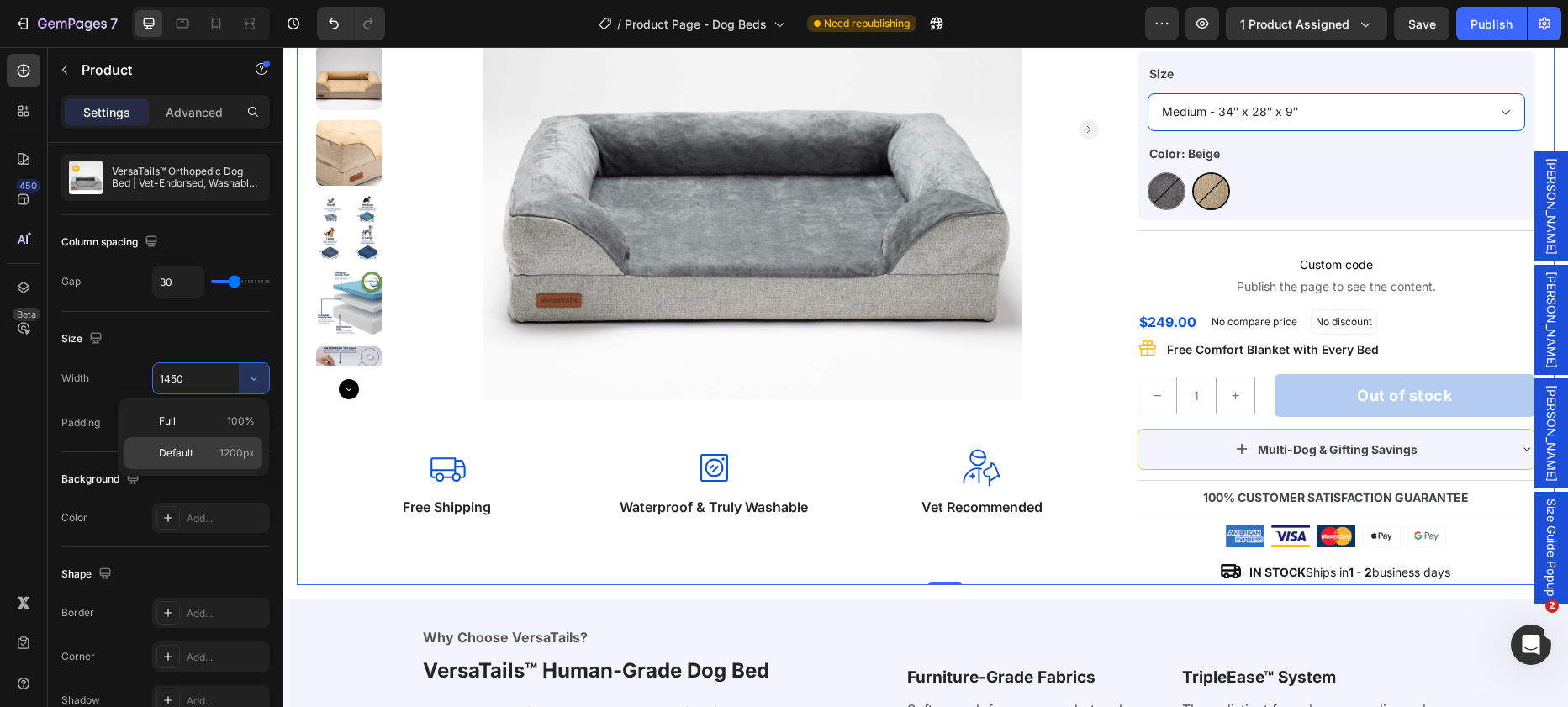
click at [215, 447] on p "Default 1200px" at bounding box center [207, 452] width 96 height 15
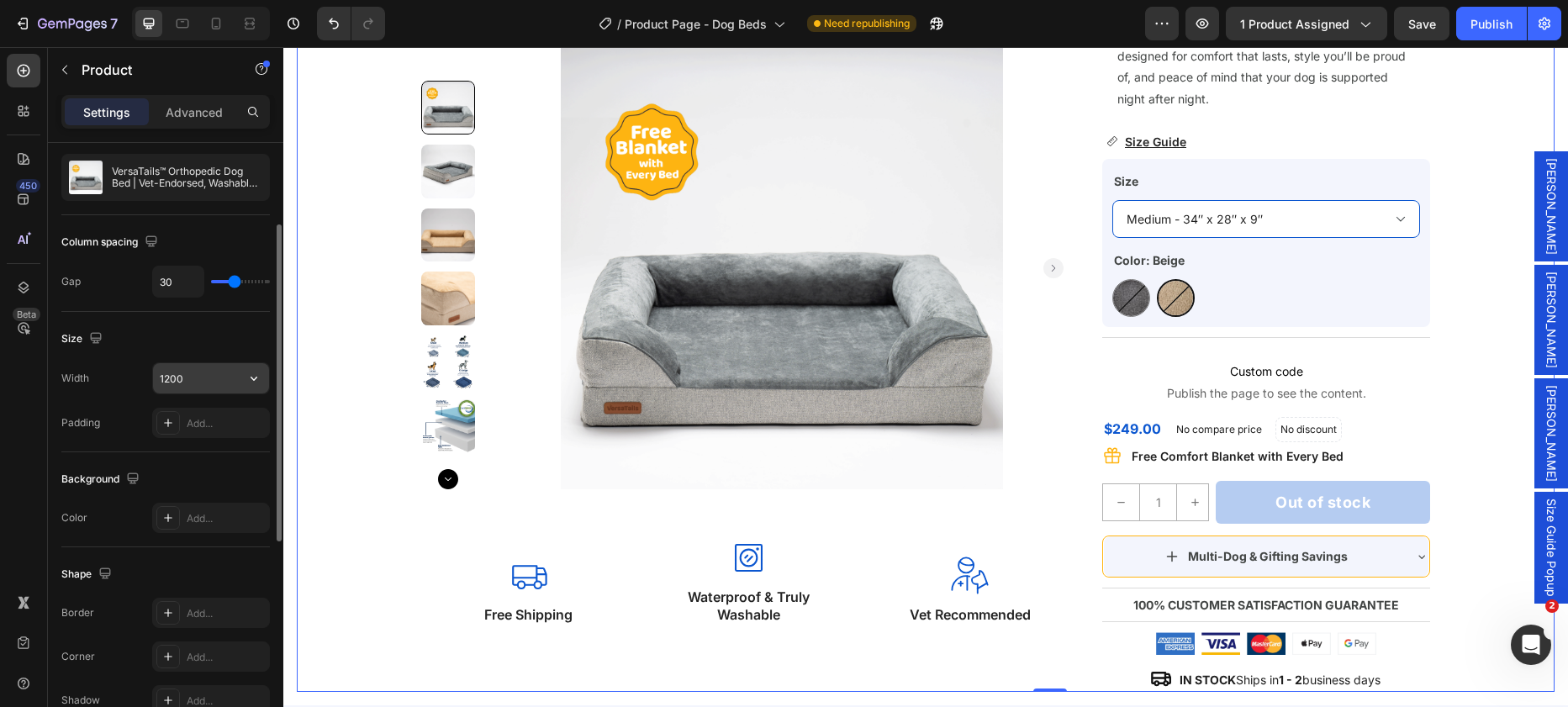
click at [176, 383] on input "1200" at bounding box center [211, 378] width 116 height 30
click at [160, 383] on input "1200" at bounding box center [211, 378] width 116 height 30
click at [171, 382] on input "1200" at bounding box center [211, 378] width 116 height 30
click at [176, 375] on input "1200" at bounding box center [211, 378] width 116 height 30
click at [176, 374] on input "1200" at bounding box center [211, 378] width 116 height 30
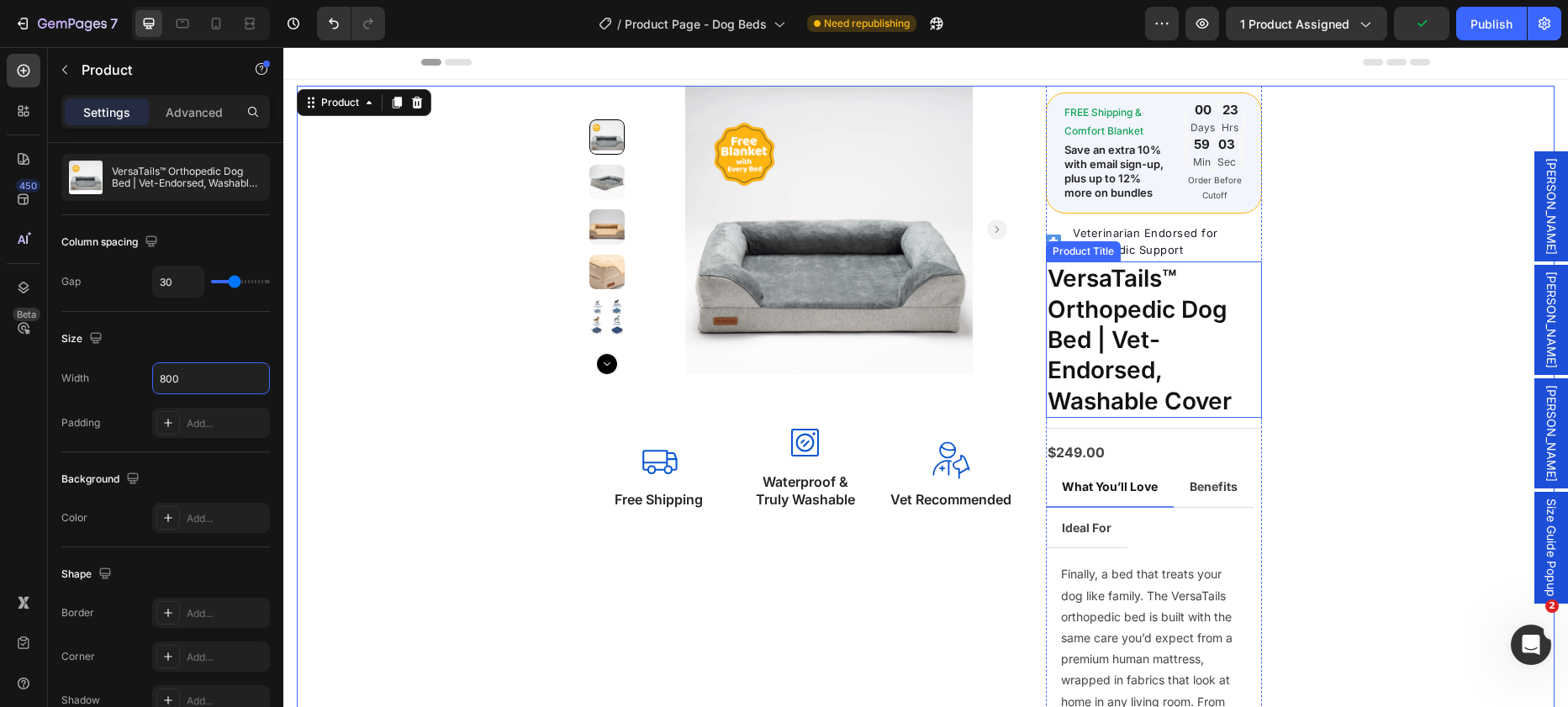
scroll to position [0, 0]
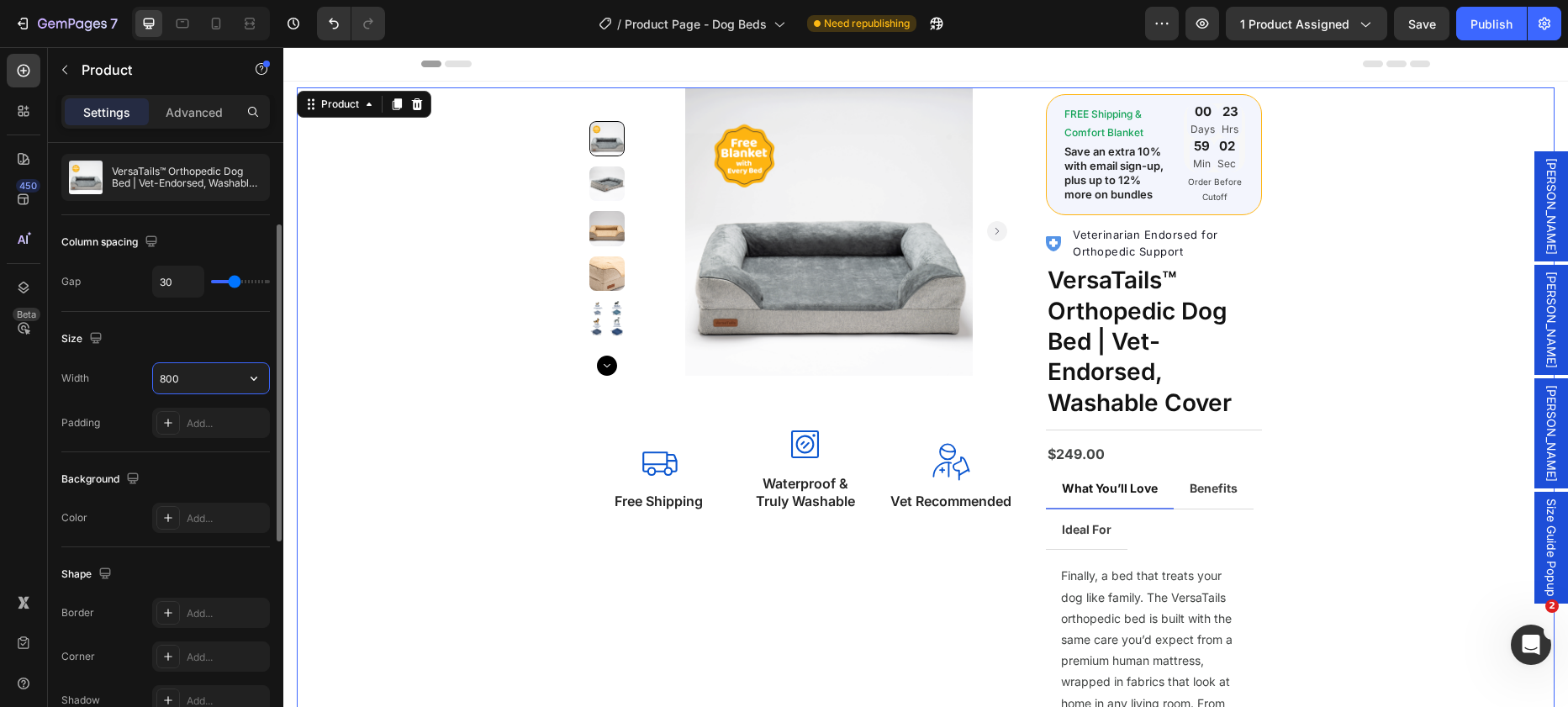
drag, startPoint x: 191, startPoint y: 381, endPoint x: 173, endPoint y: 376, distance: 18.7
click at [181, 378] on input "800" at bounding box center [211, 378] width 116 height 30
click at [149, 375] on div "Width 800" at bounding box center [166, 378] width 209 height 32
click at [157, 373] on input "800" at bounding box center [211, 378] width 116 height 30
click at [160, 374] on input "800" at bounding box center [211, 378] width 116 height 30
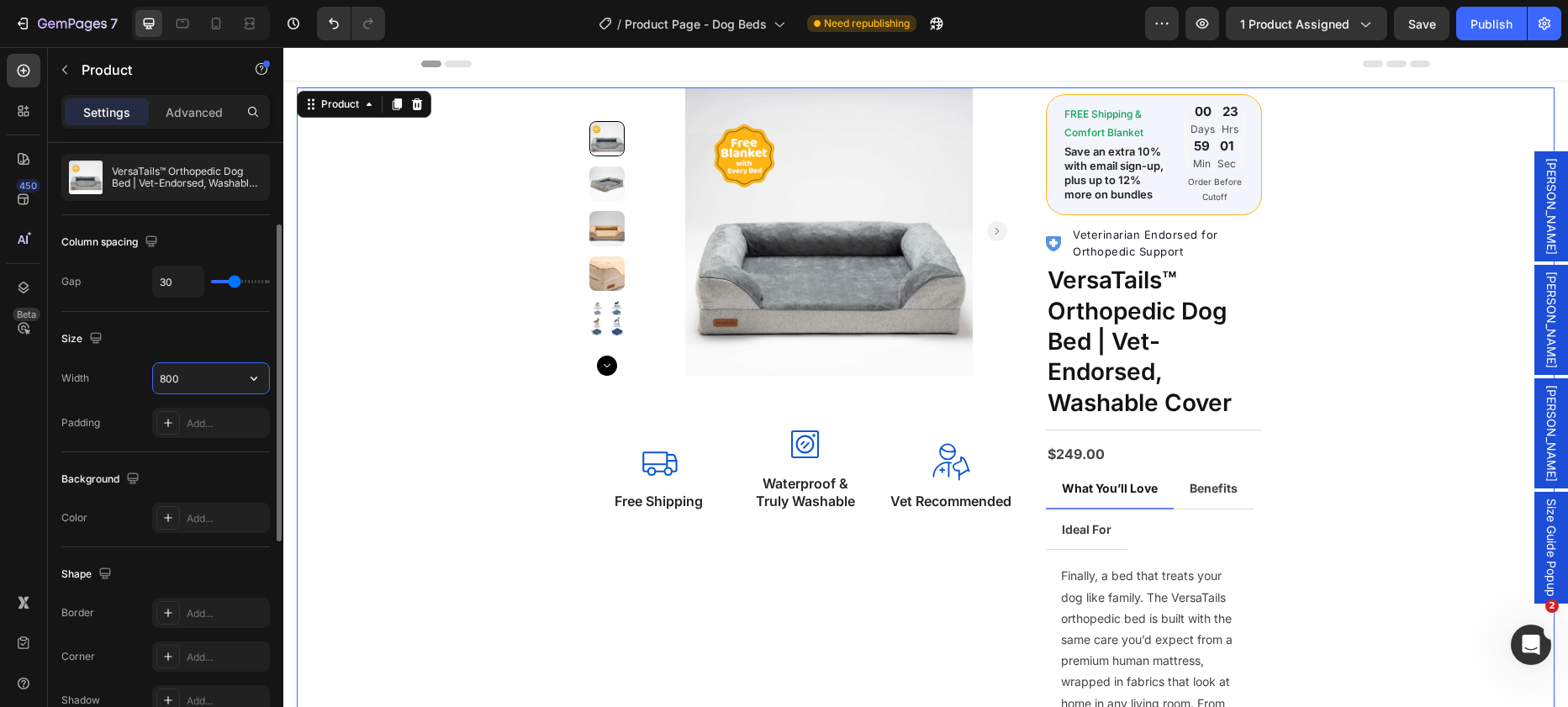
click at [163, 376] on input "800" at bounding box center [211, 378] width 116 height 30
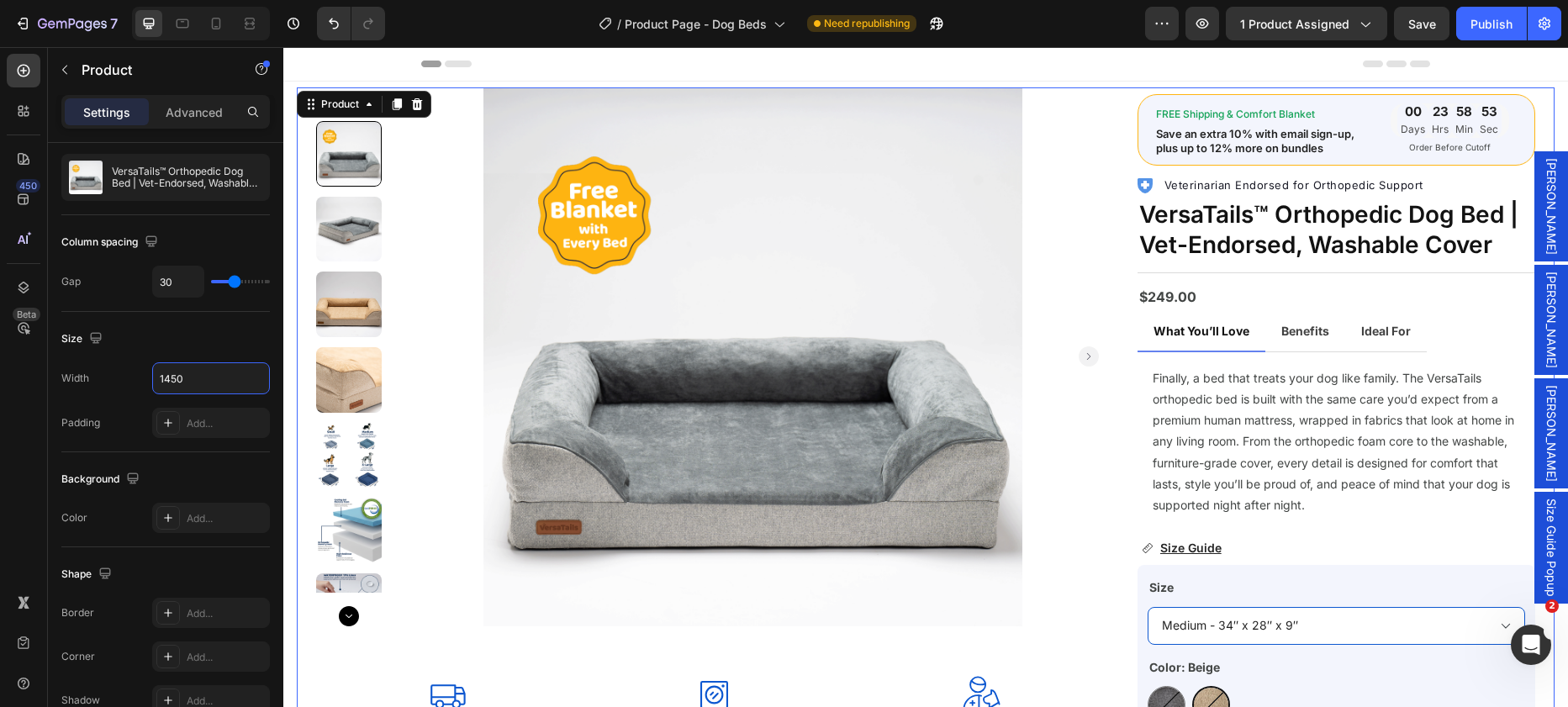
type input "1450"
